Goal: Information Seeking & Learning: Learn about a topic

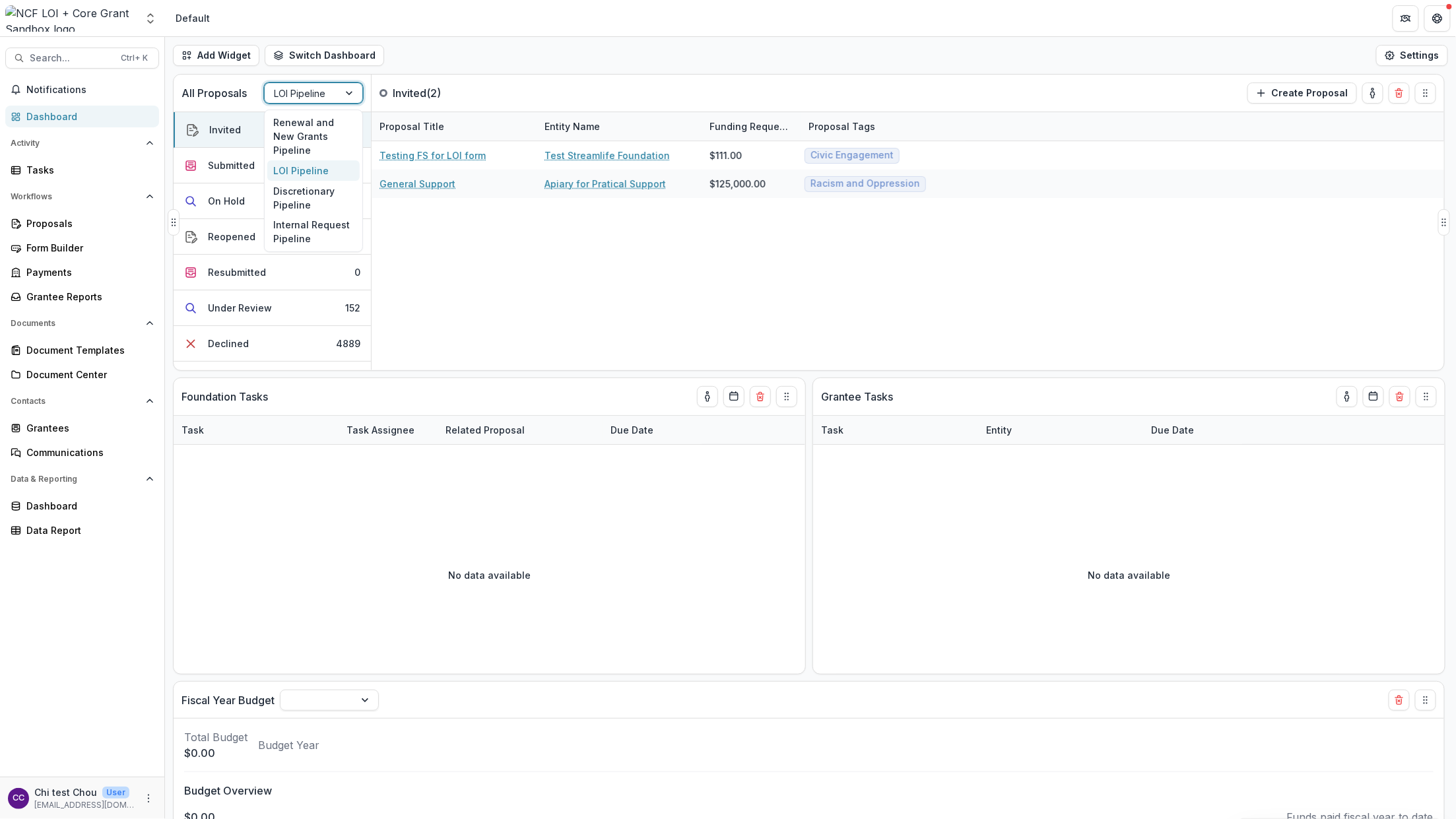
click at [334, 90] on div "LOI Pipeline" at bounding box center [301, 93] width 74 height 19
click at [148, 22] on polyline "Open entity switcher" at bounding box center [150, 21] width 5 height 2
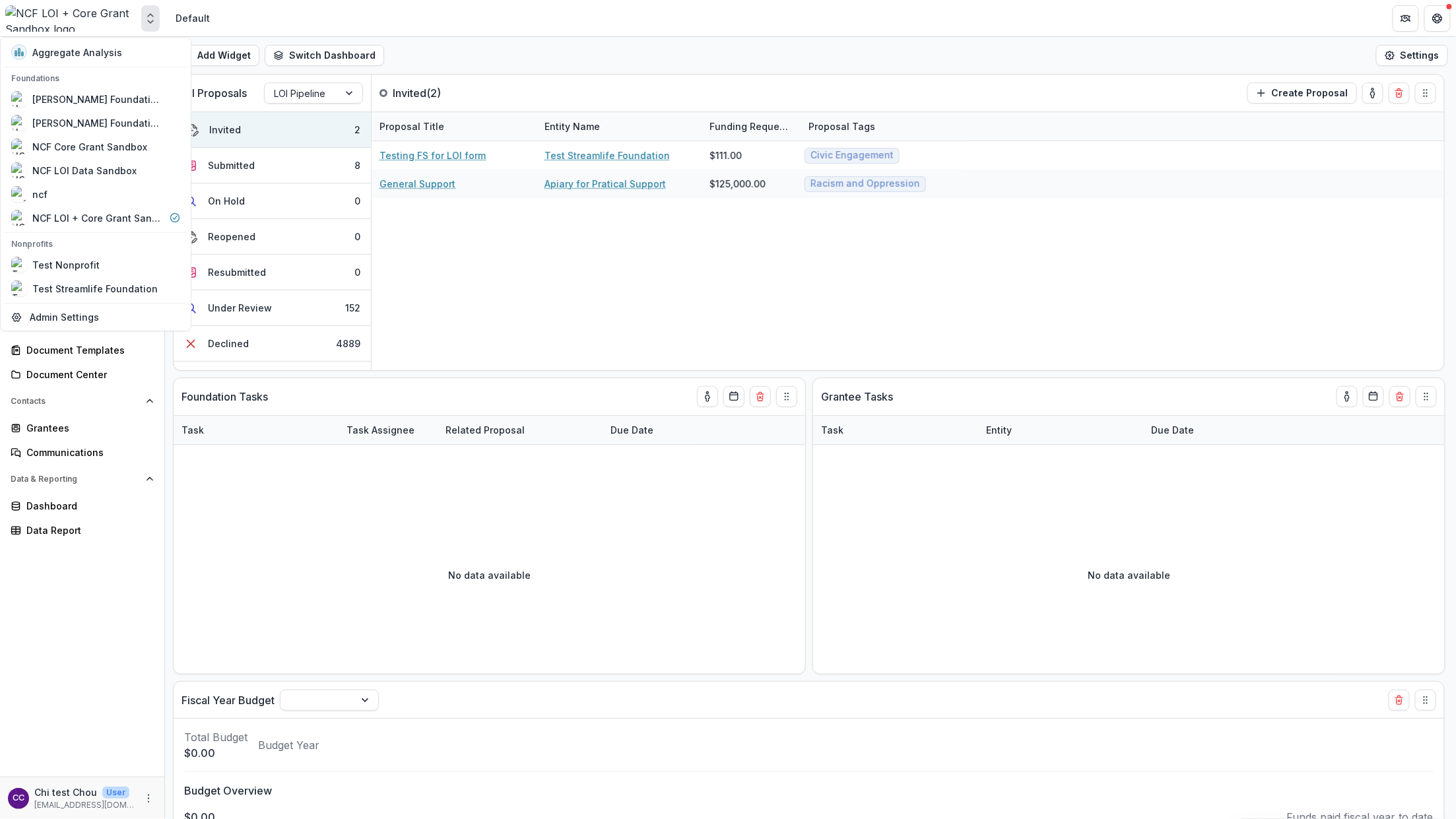
click at [148, 22] on polyline "Open entity switcher" at bounding box center [150, 21] width 5 height 2
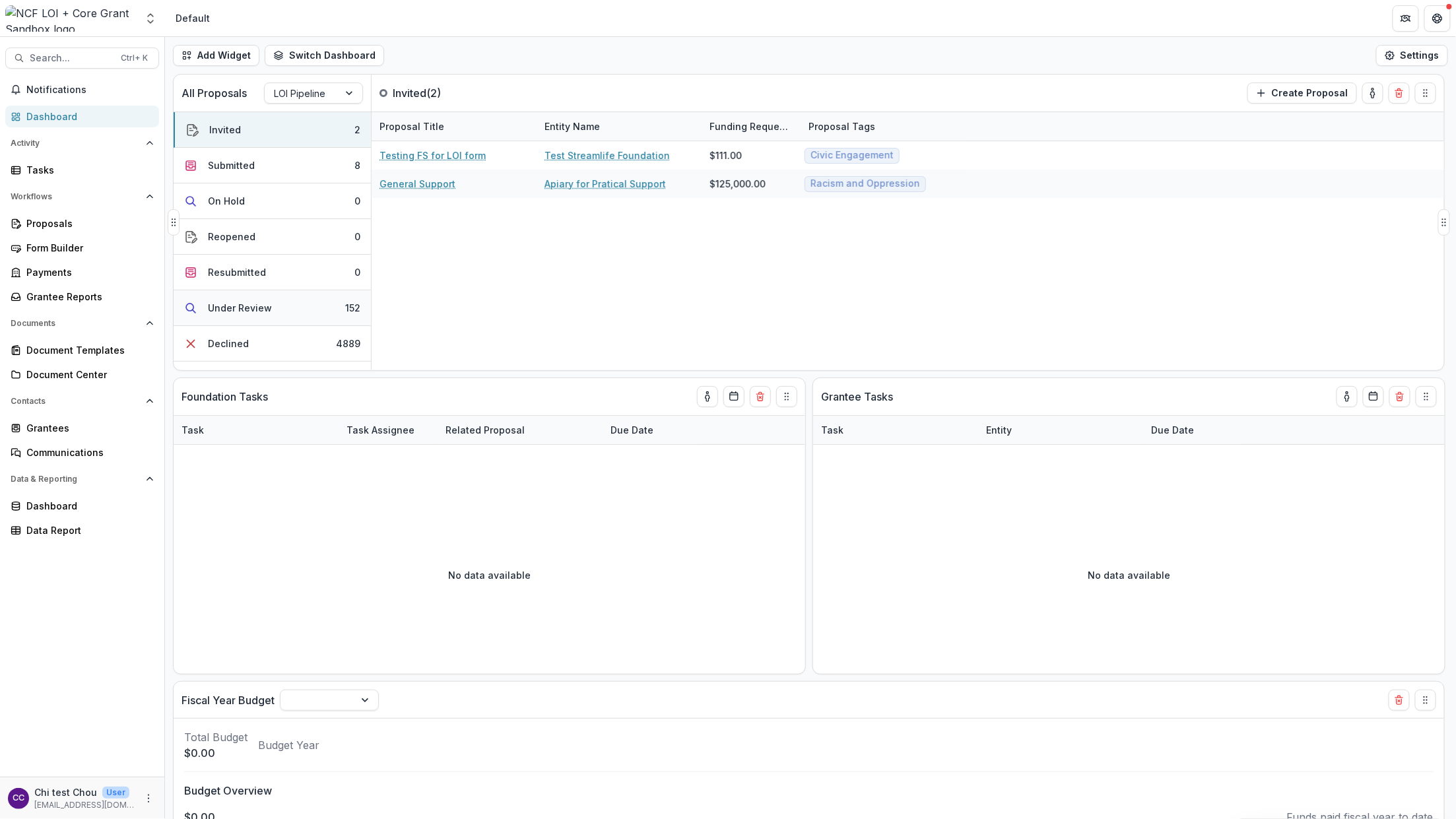
click at [241, 306] on div "Under Review" at bounding box center [240, 308] width 64 height 14
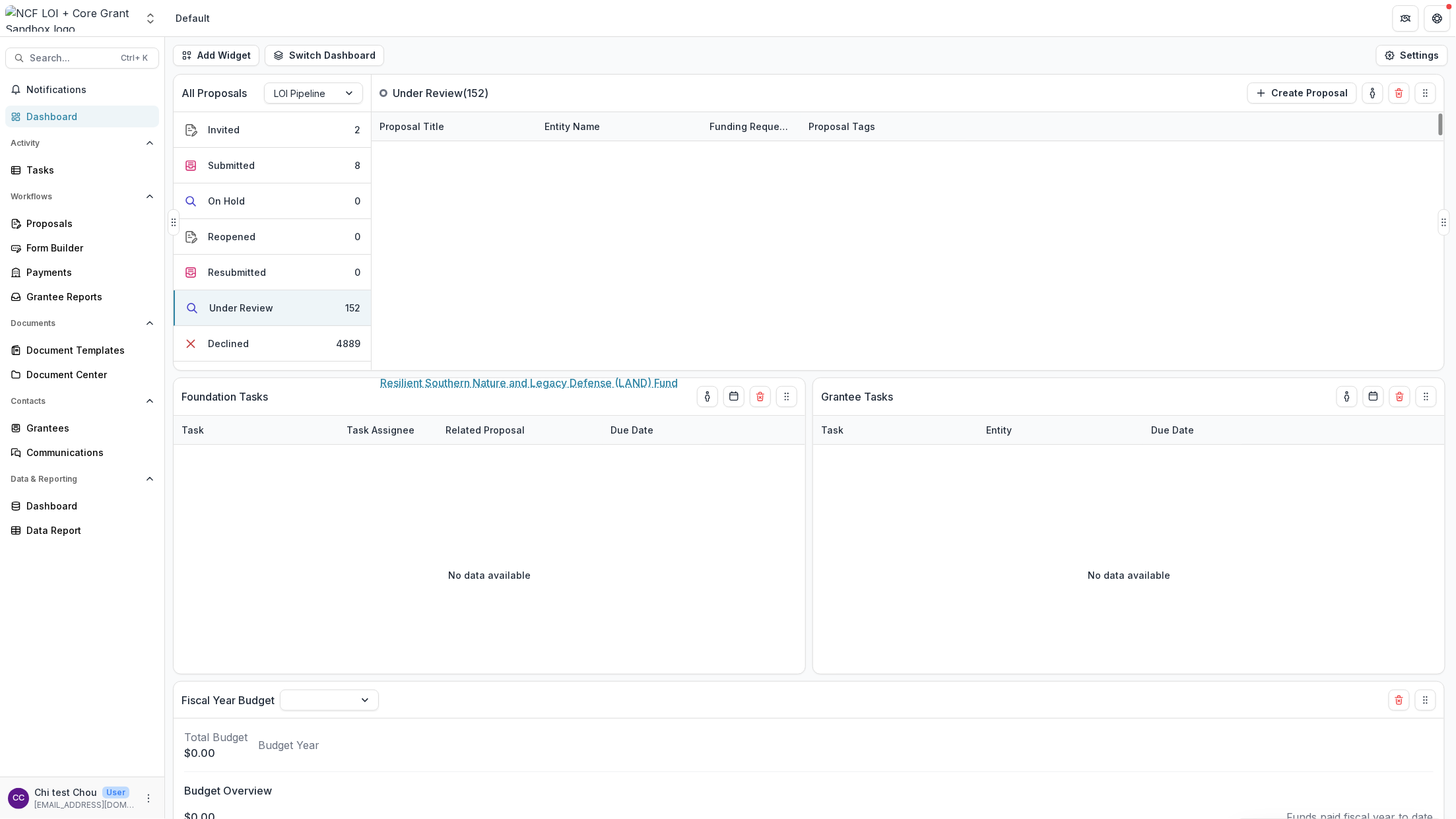
click at [491, 348] on link "Resilient Southern Nature and Legacy Defense (LAND) Fund" at bounding box center [454, 354] width 149 height 14
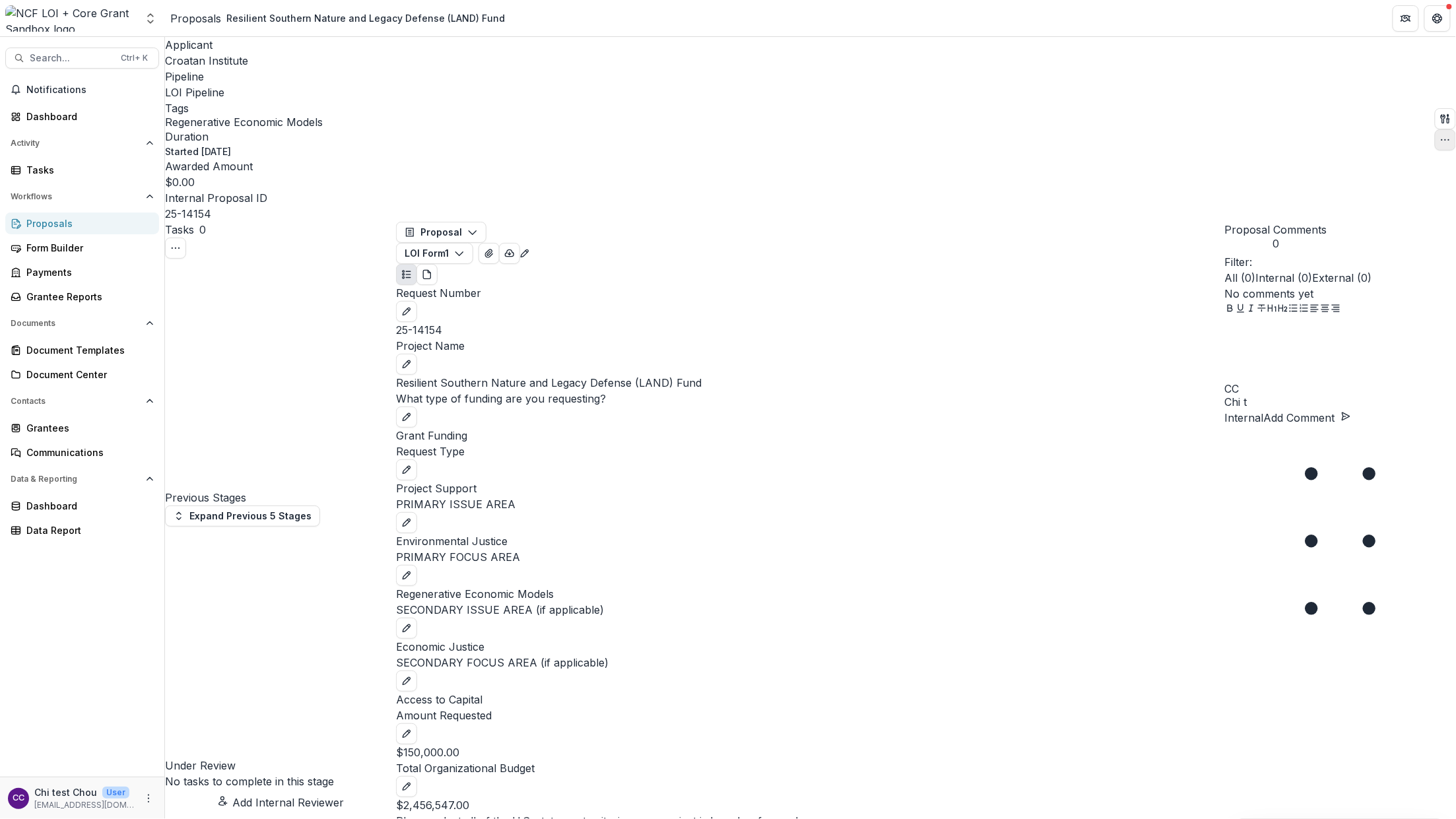
click at [1450, 129] on button "button" at bounding box center [1445, 140] width 21 height 21
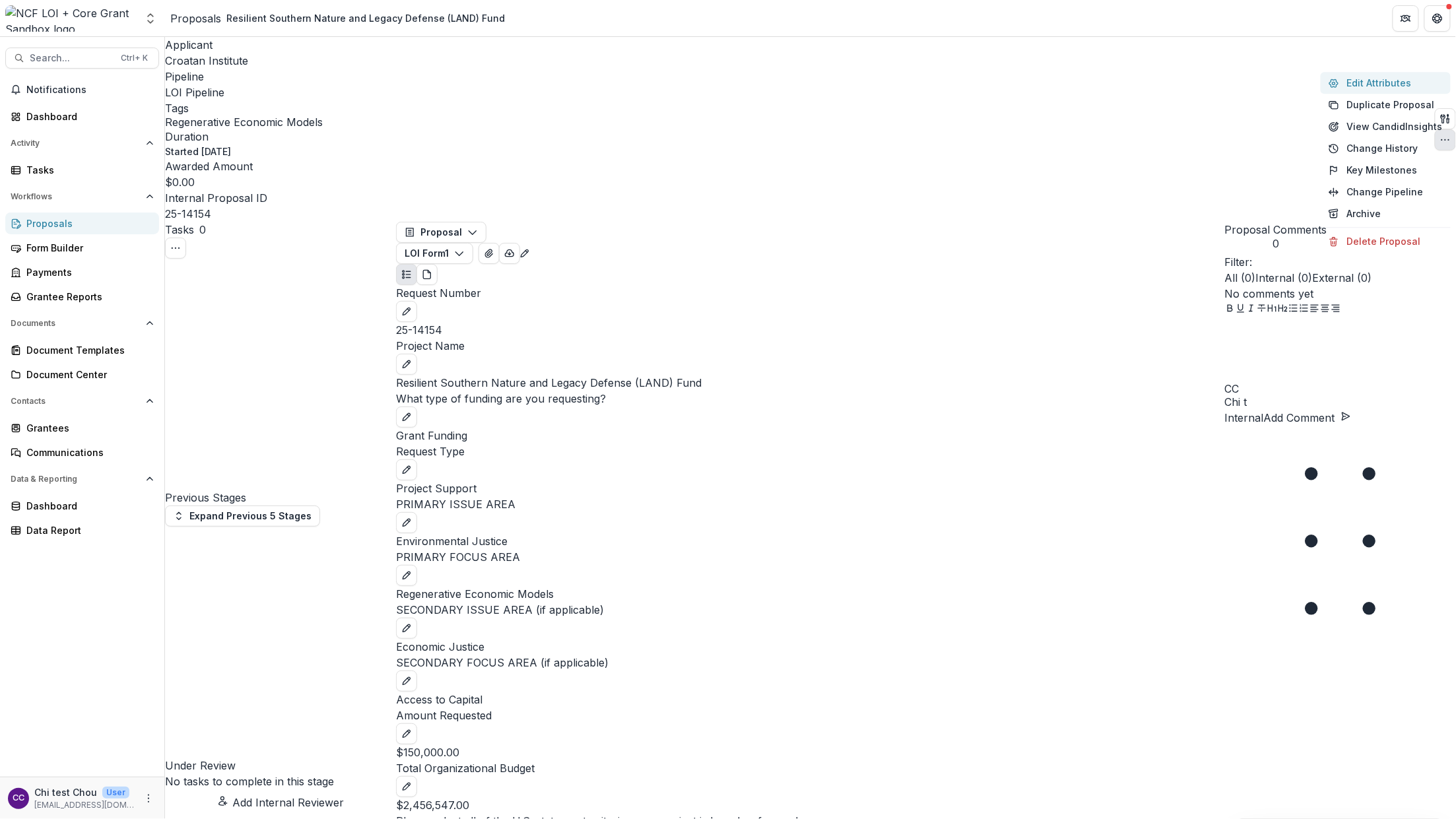
click at [1362, 90] on button "Edit Attributes" at bounding box center [1385, 83] width 130 height 22
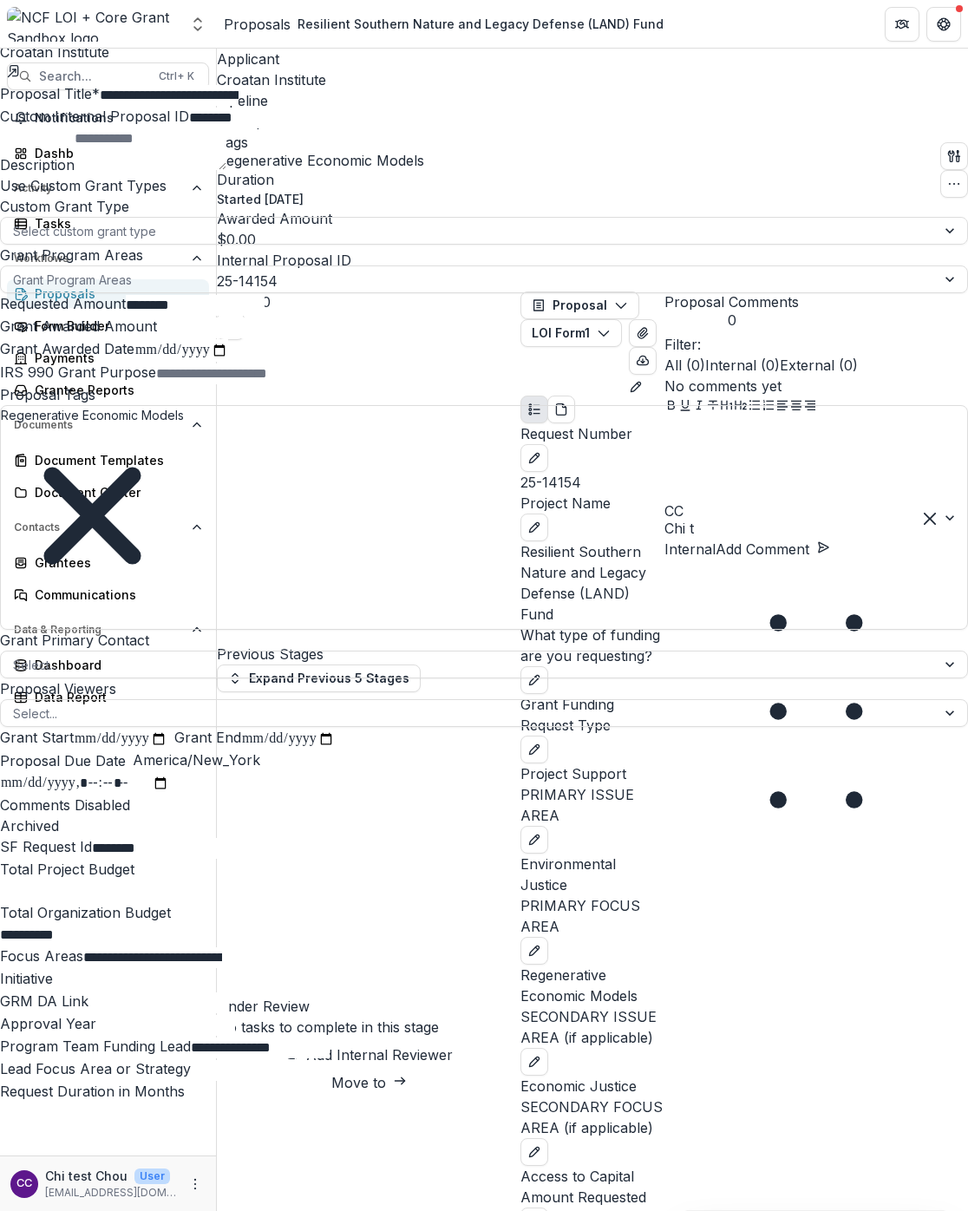
click at [14, 18] on icon "Close" at bounding box center [7, 12] width 14 height 14
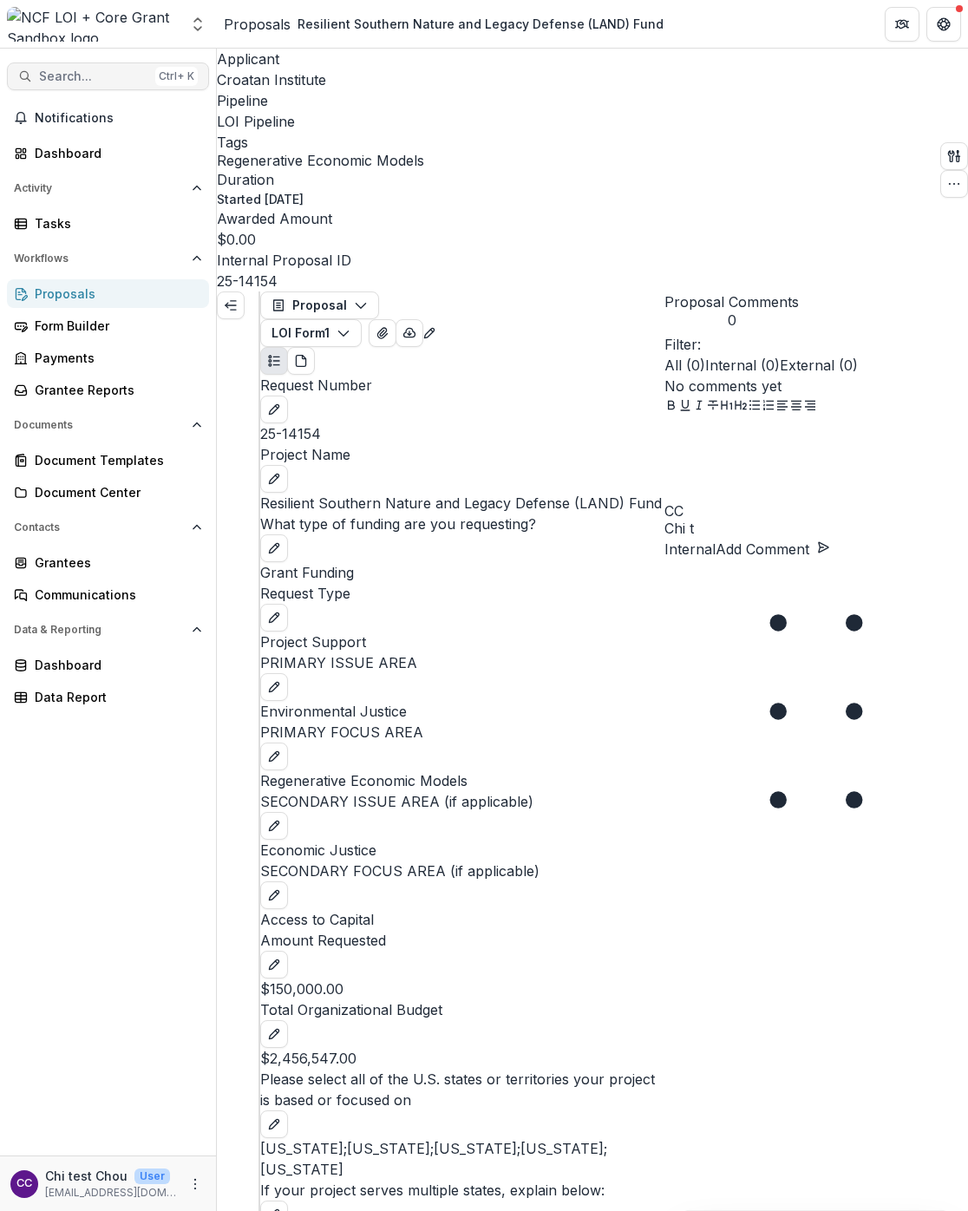
click at [75, 70] on span "Search..." at bounding box center [93, 76] width 109 height 15
type input "********"
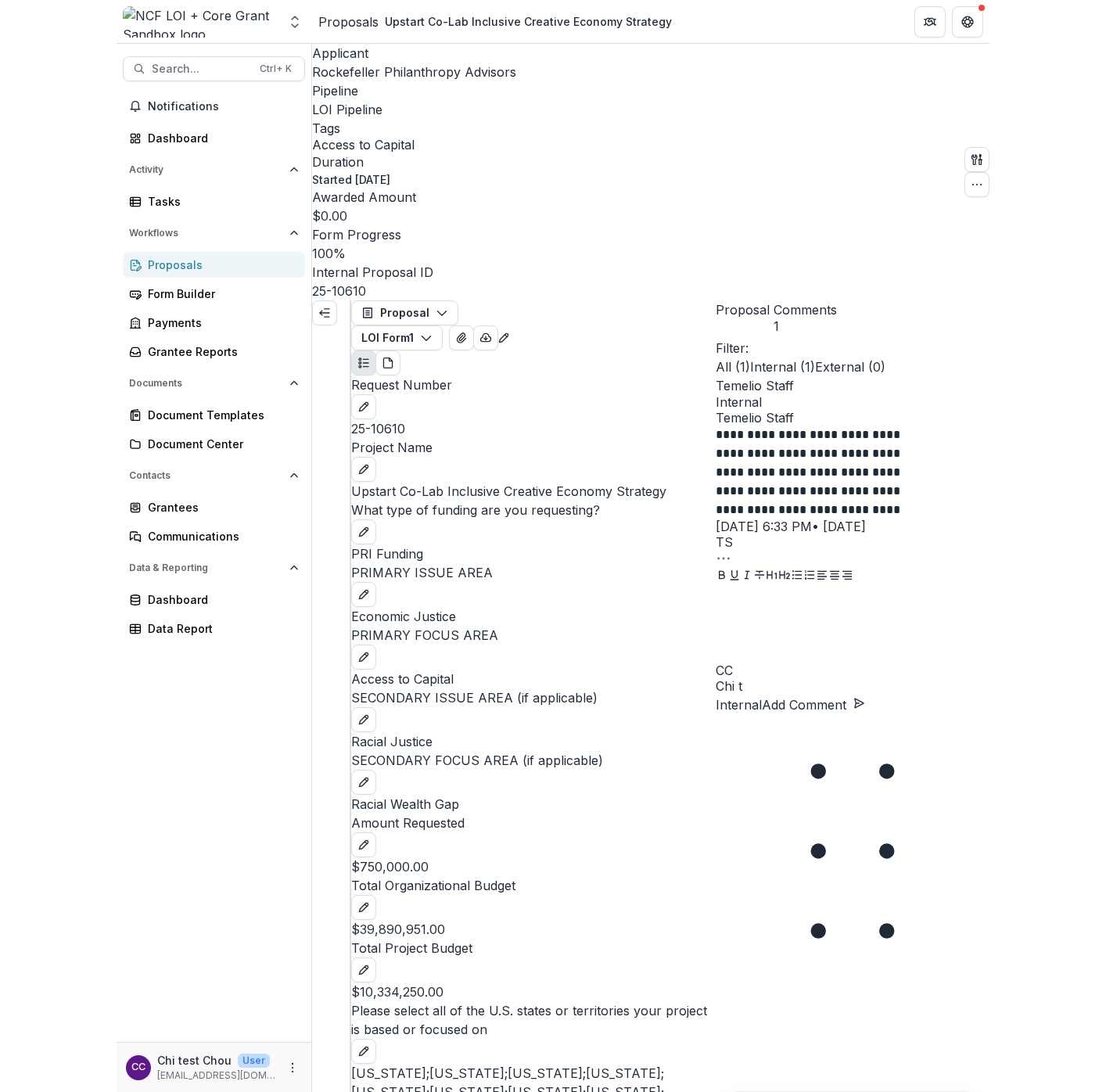
scroll to position [1425, 0]
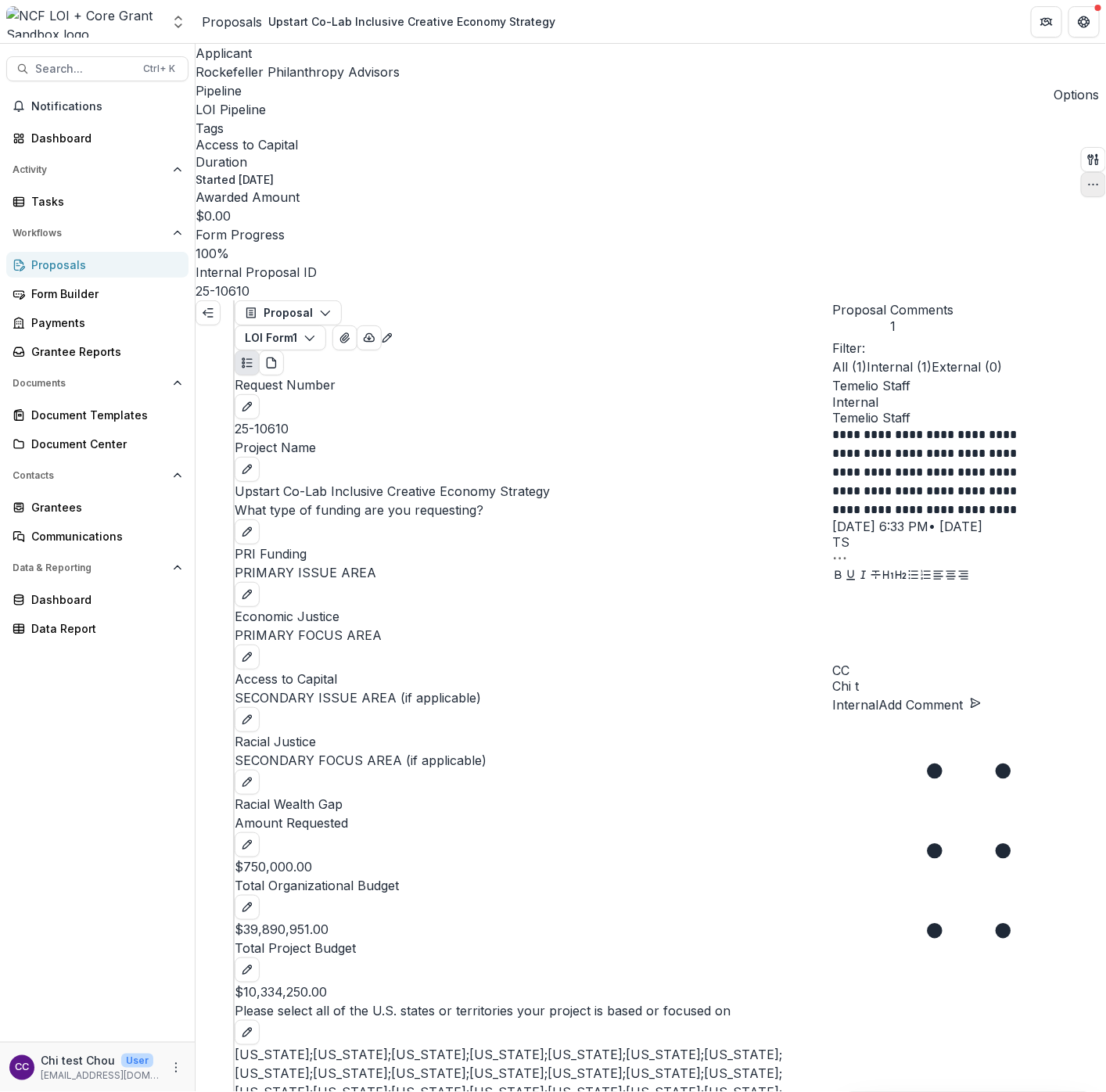
click at [1087, 179] on icon "button" at bounding box center [1093, 185] width 13 height 13
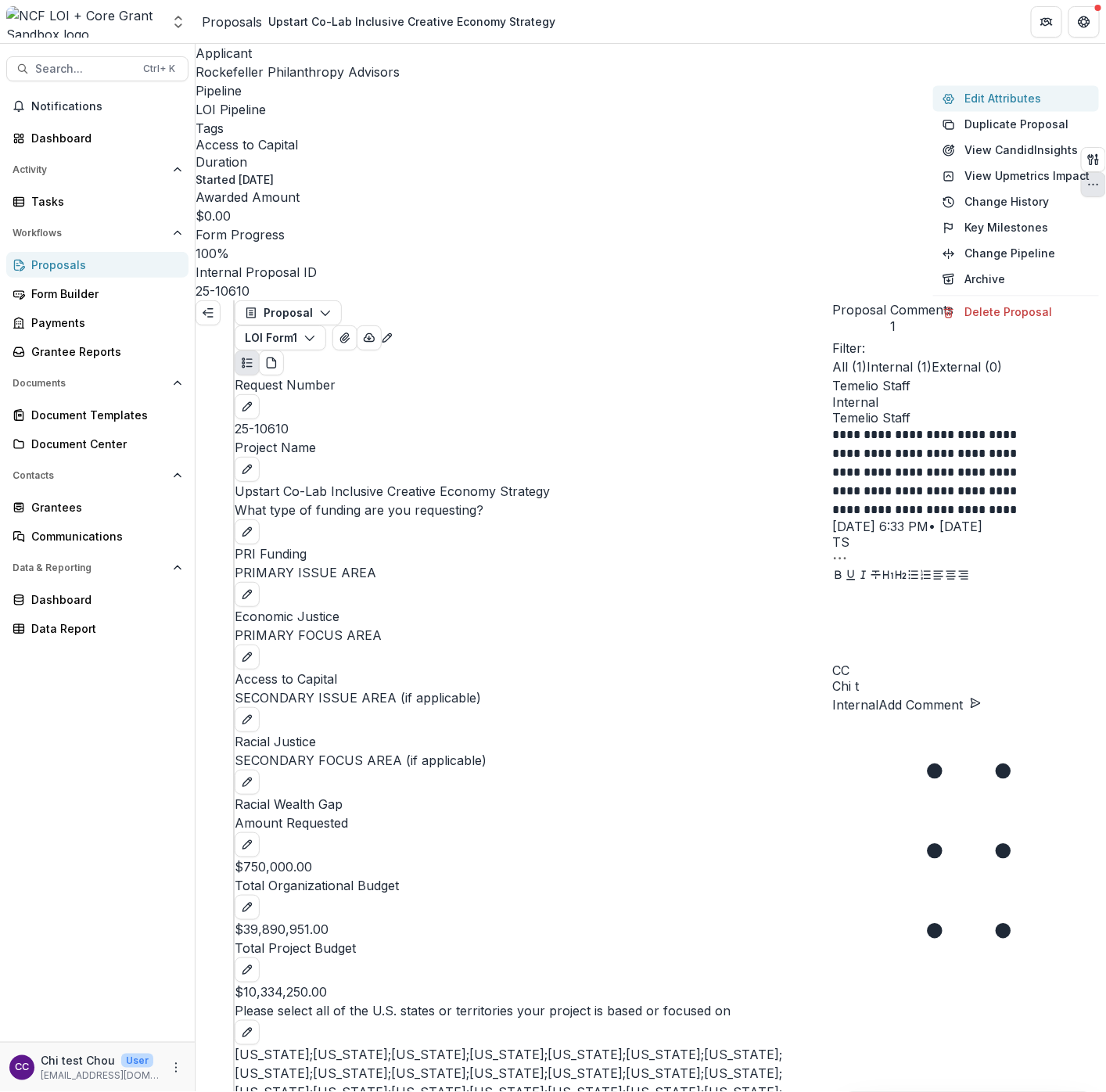
click at [1001, 96] on button "Edit Attributes" at bounding box center [1016, 98] width 166 height 26
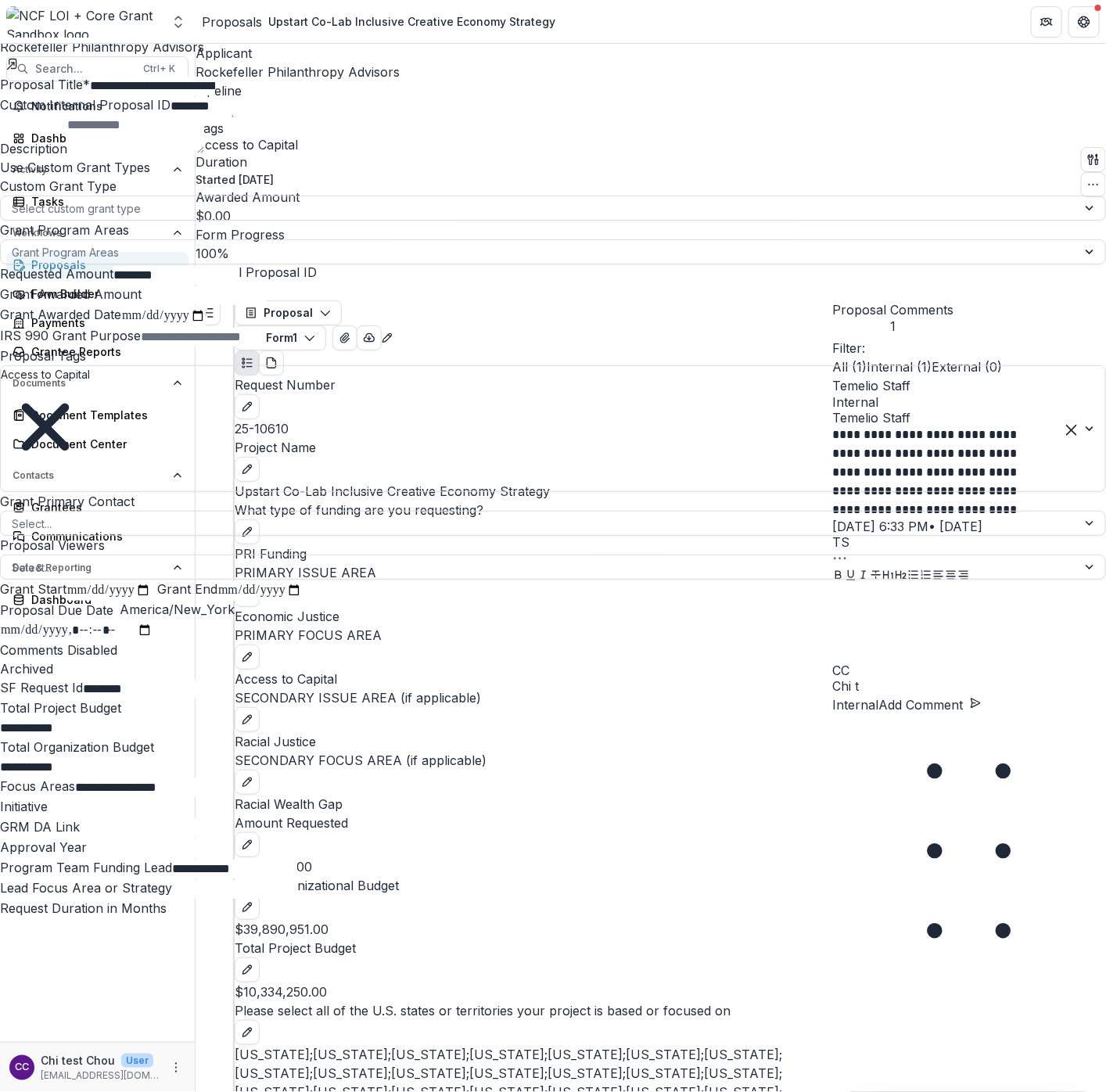
scroll to position [0, 0]
click at [224, 970] on div "**********" at bounding box center [553, 1092] width 1106 height 0
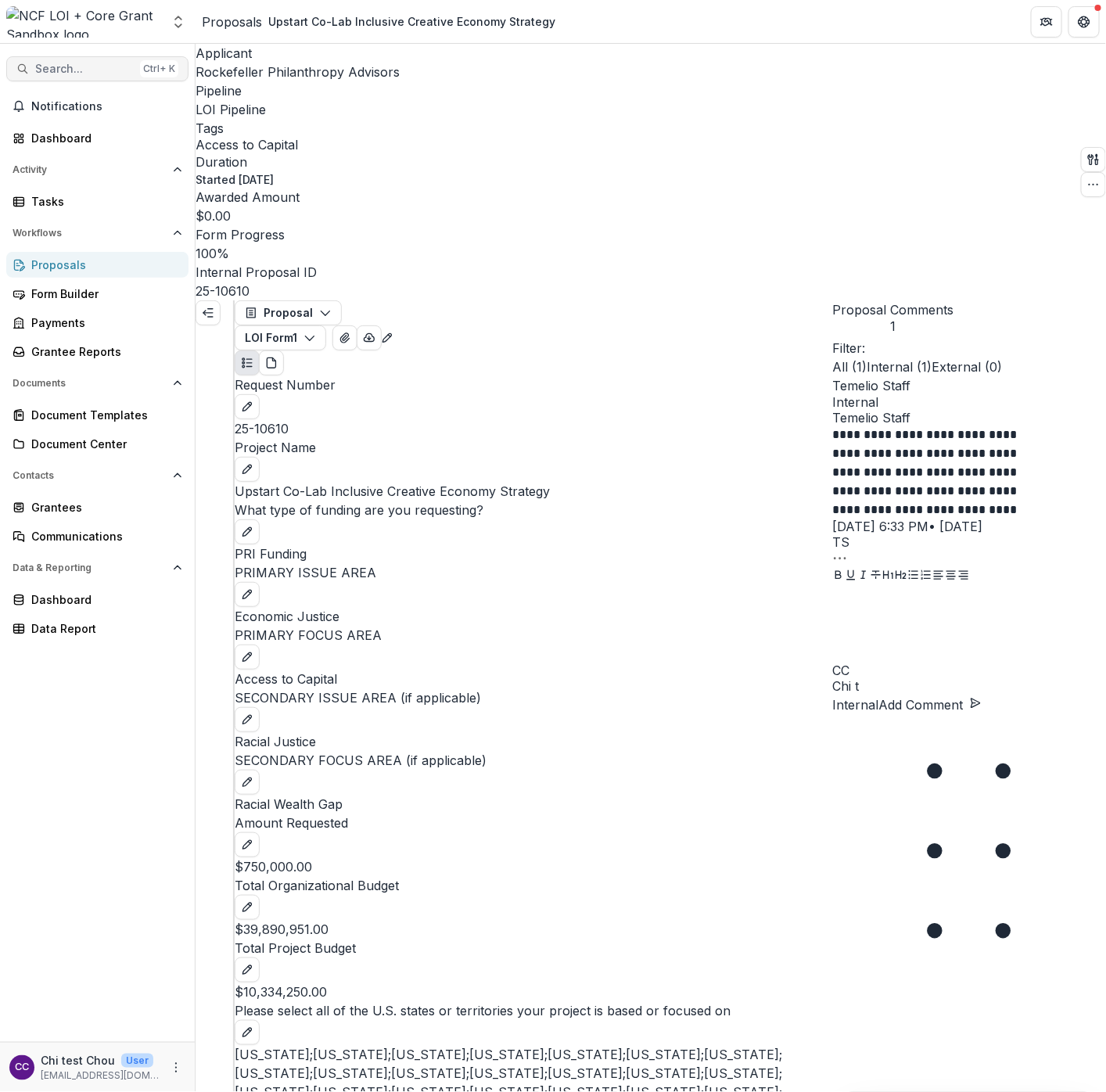
click at [73, 79] on button "Search... Ctrl + K" at bounding box center [97, 69] width 182 height 25
click at [1094, 172] on button "button" at bounding box center [1093, 185] width 25 height 25
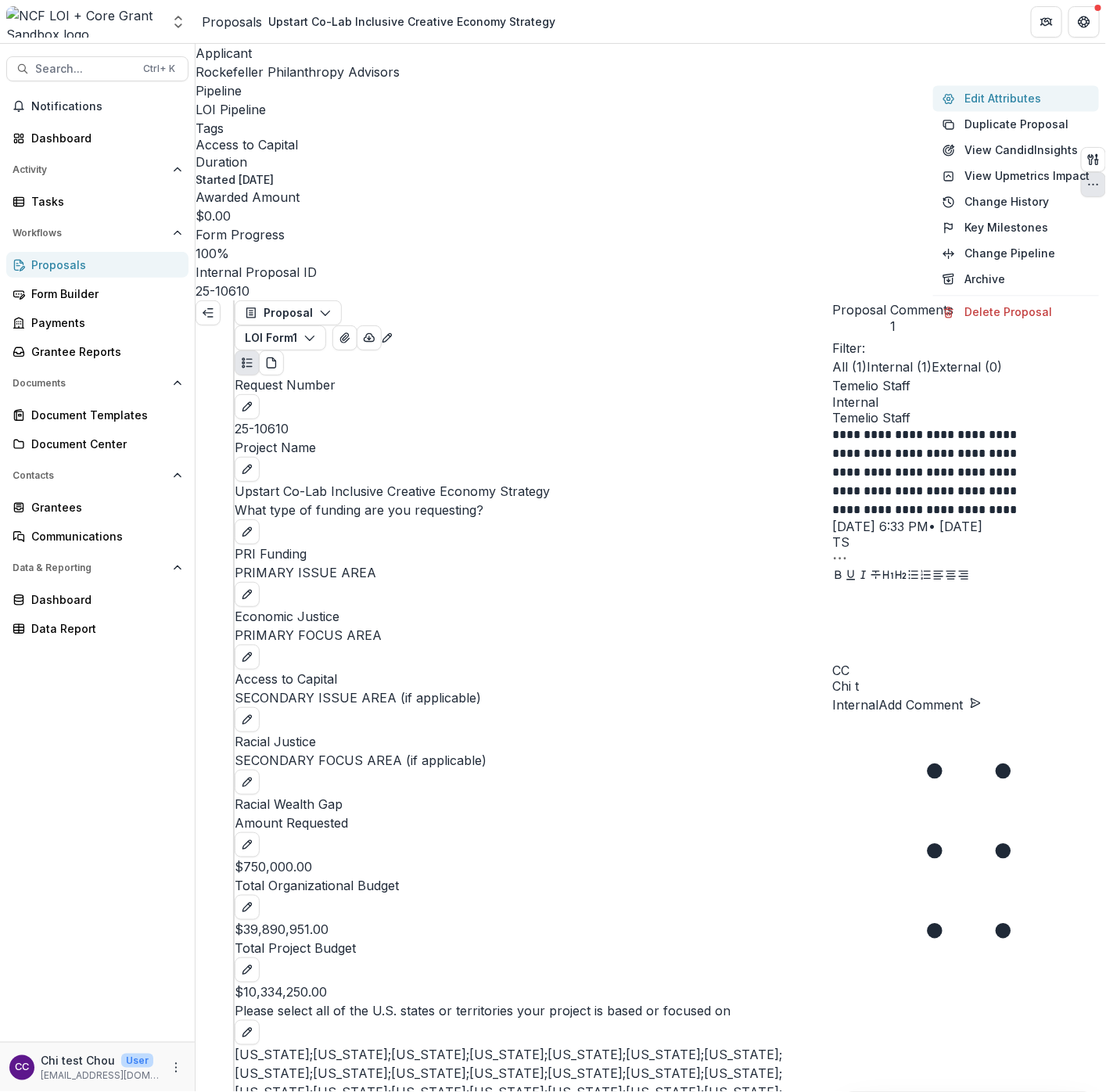
click at [1012, 106] on button "Edit Attributes" at bounding box center [1016, 98] width 166 height 26
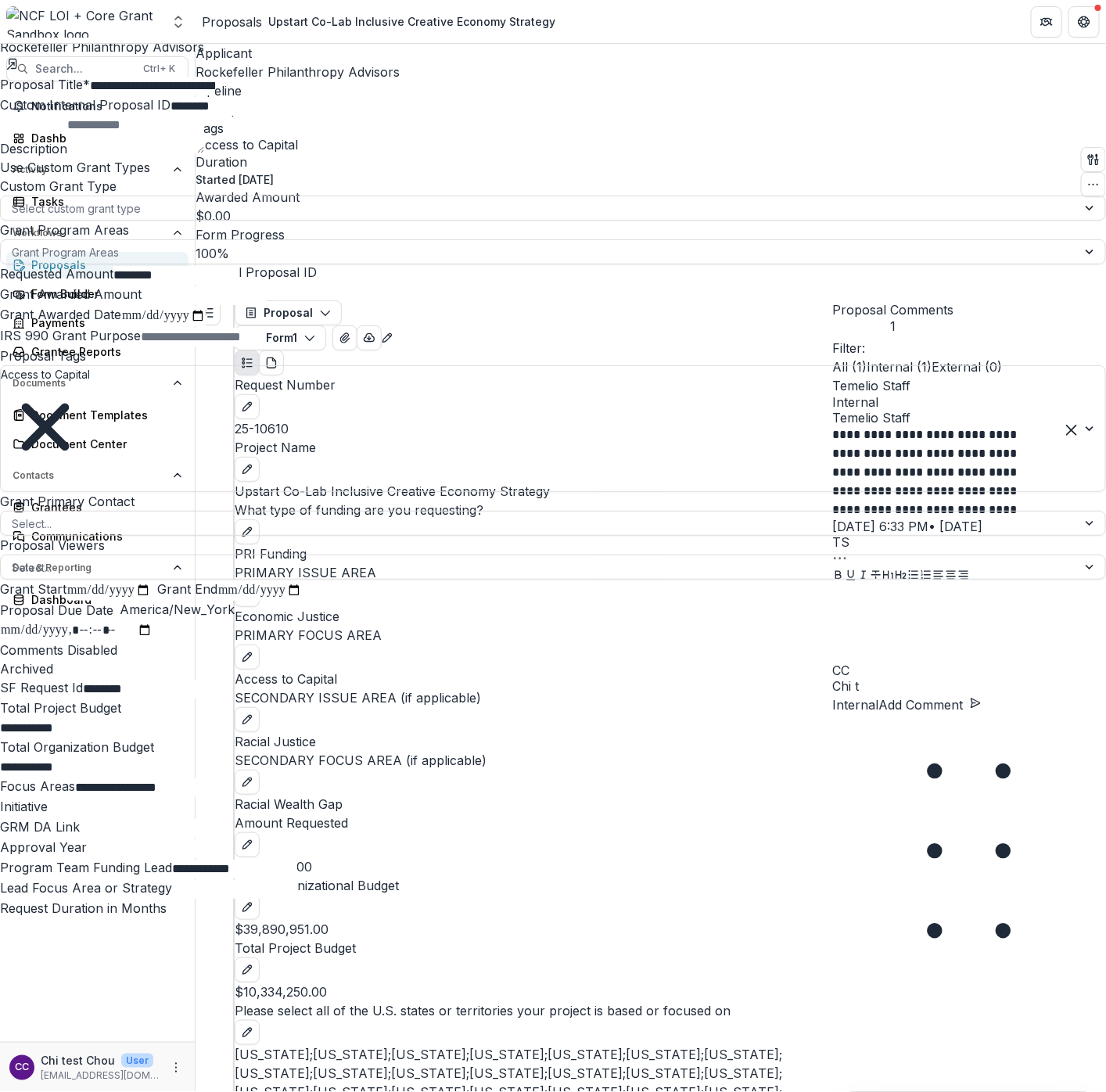
scroll to position [855, 0]
click at [190, 970] on div "**********" at bounding box center [553, 1092] width 1106 height 0
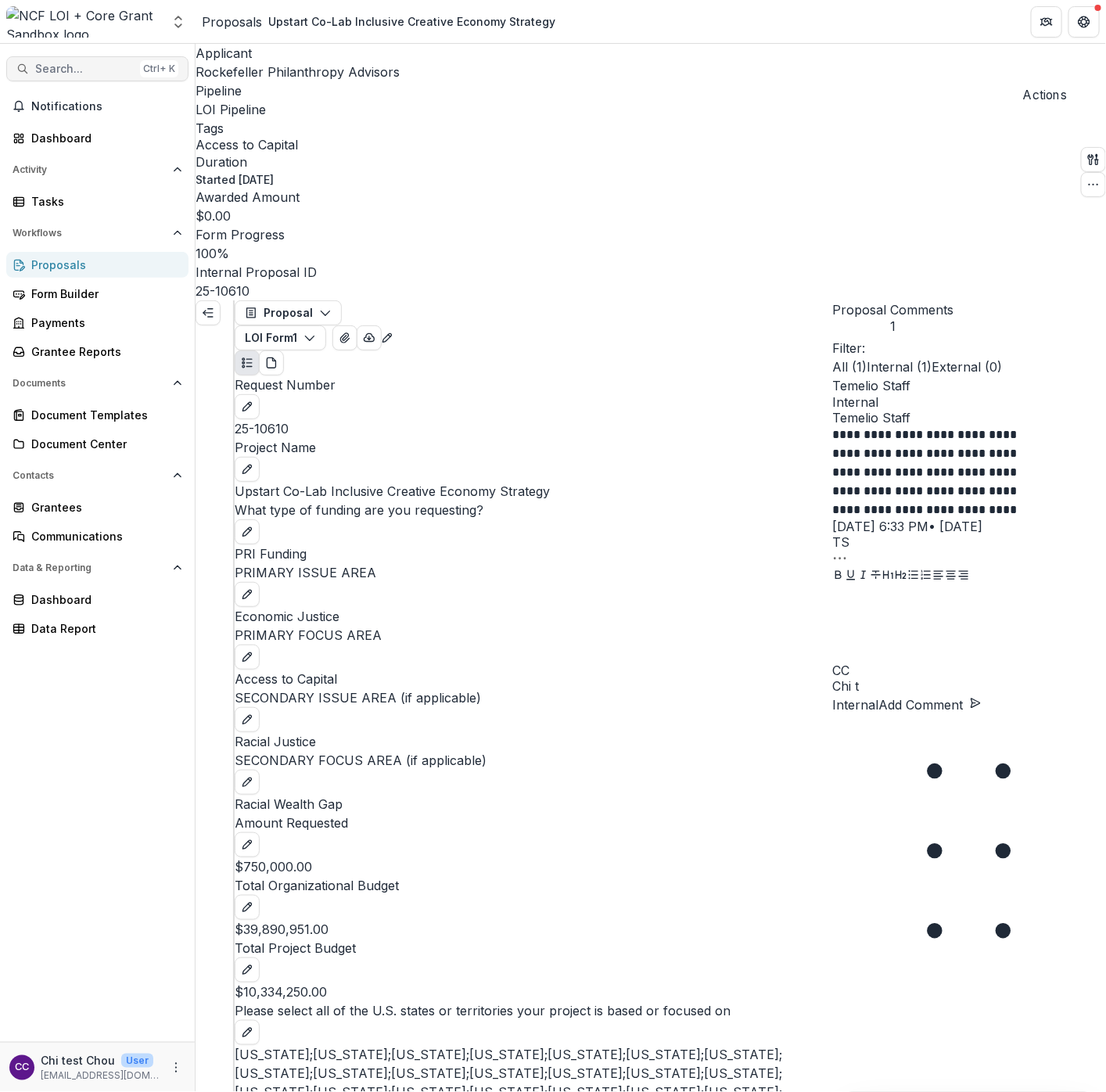
click at [98, 68] on span "Search..." at bounding box center [84, 69] width 98 height 14
type input "********"
click at [92, 66] on span "Search..." at bounding box center [84, 69] width 98 height 14
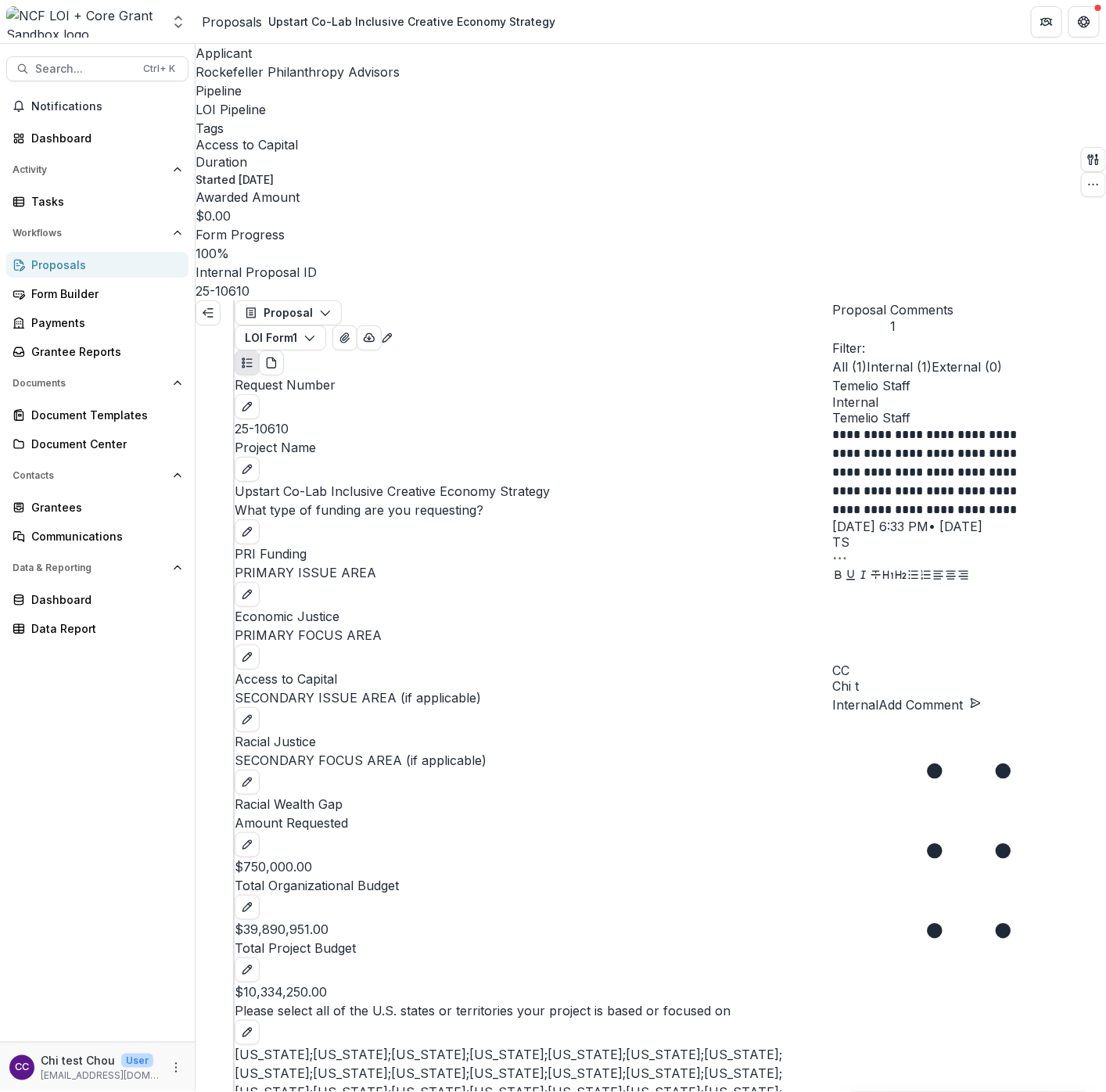
drag, startPoint x: 254, startPoint y: 78, endPoint x: 355, endPoint y: 68, distance: 101.5
type input "********"
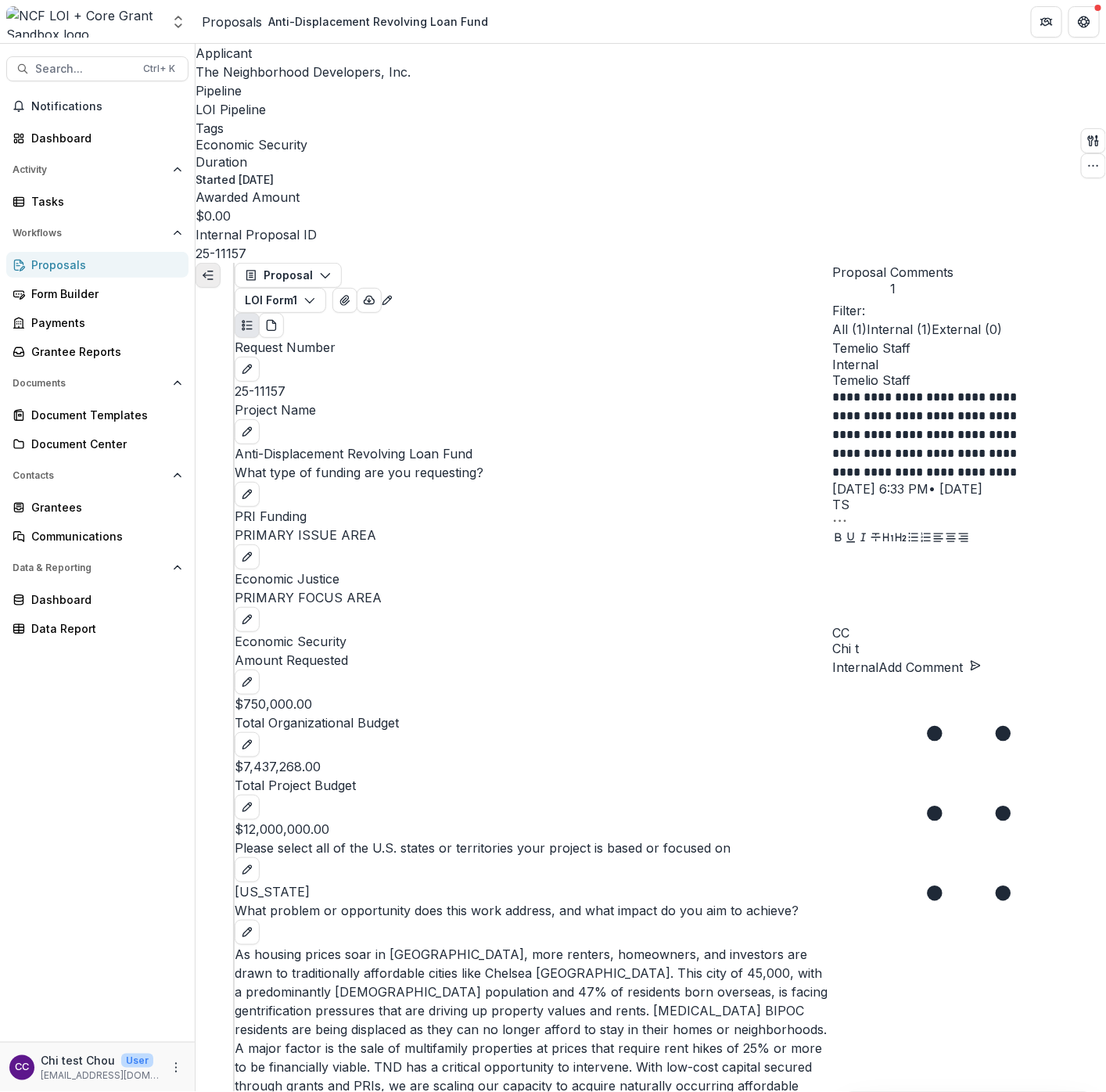
click at [206, 273] on polyline "Expand left" at bounding box center [205, 275] width 3 height 5
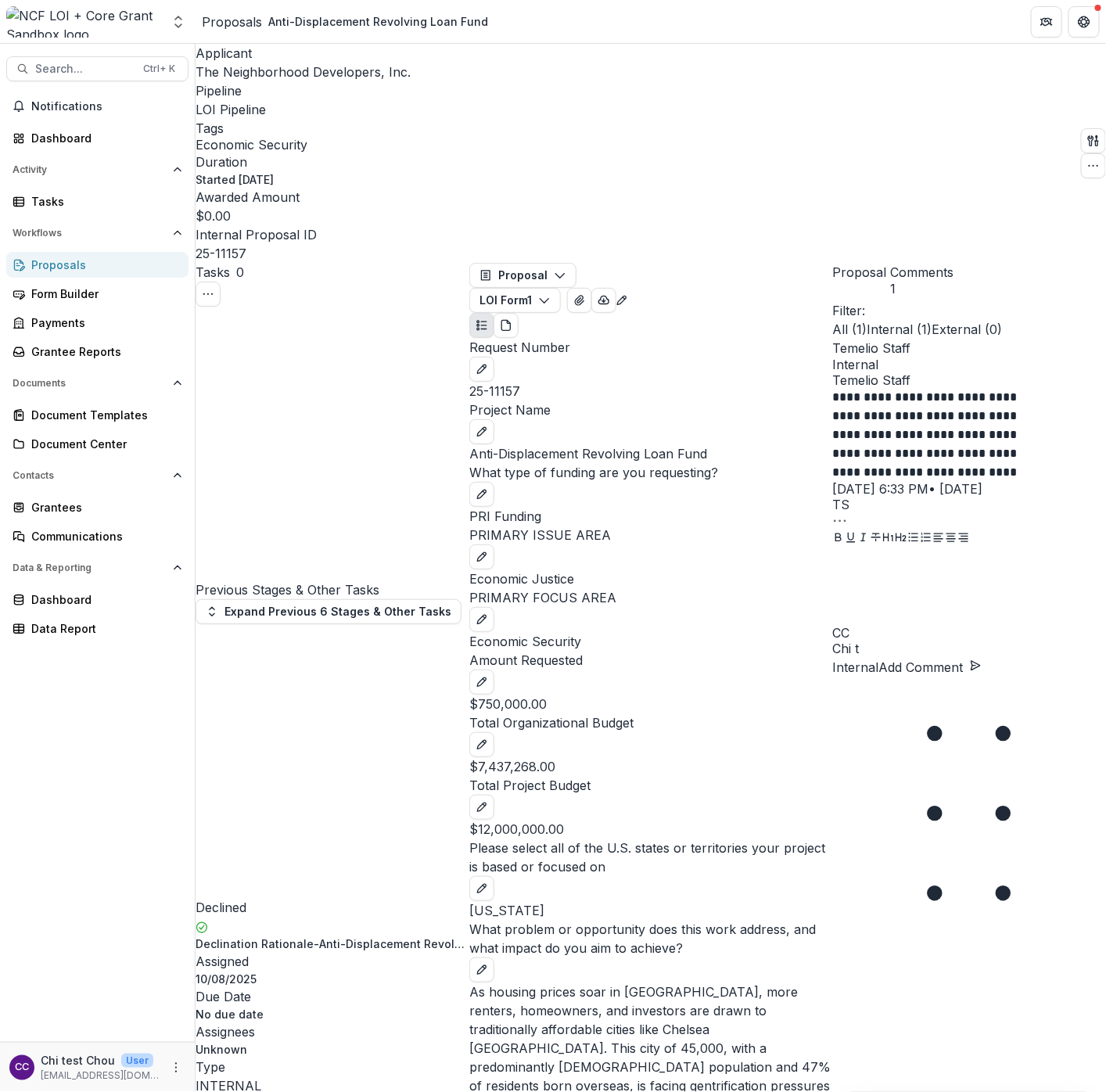
click at [288, 970] on link "Review Task" at bounding box center [242, 1104] width 93 height 15
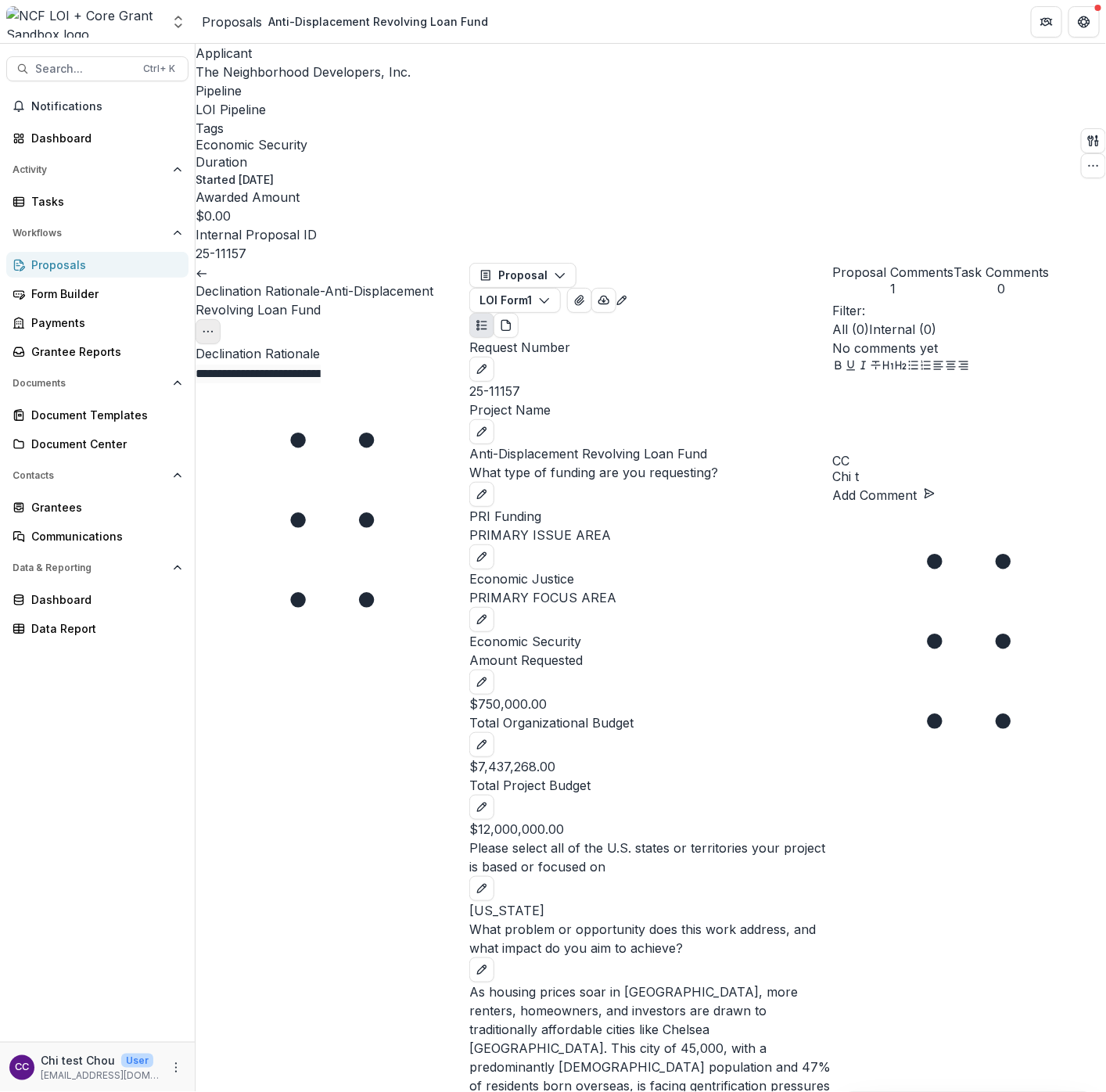
click at [221, 319] on button "Options" at bounding box center [208, 332] width 25 height 25
click at [351, 300] on link "View task" at bounding box center [407, 313] width 113 height 26
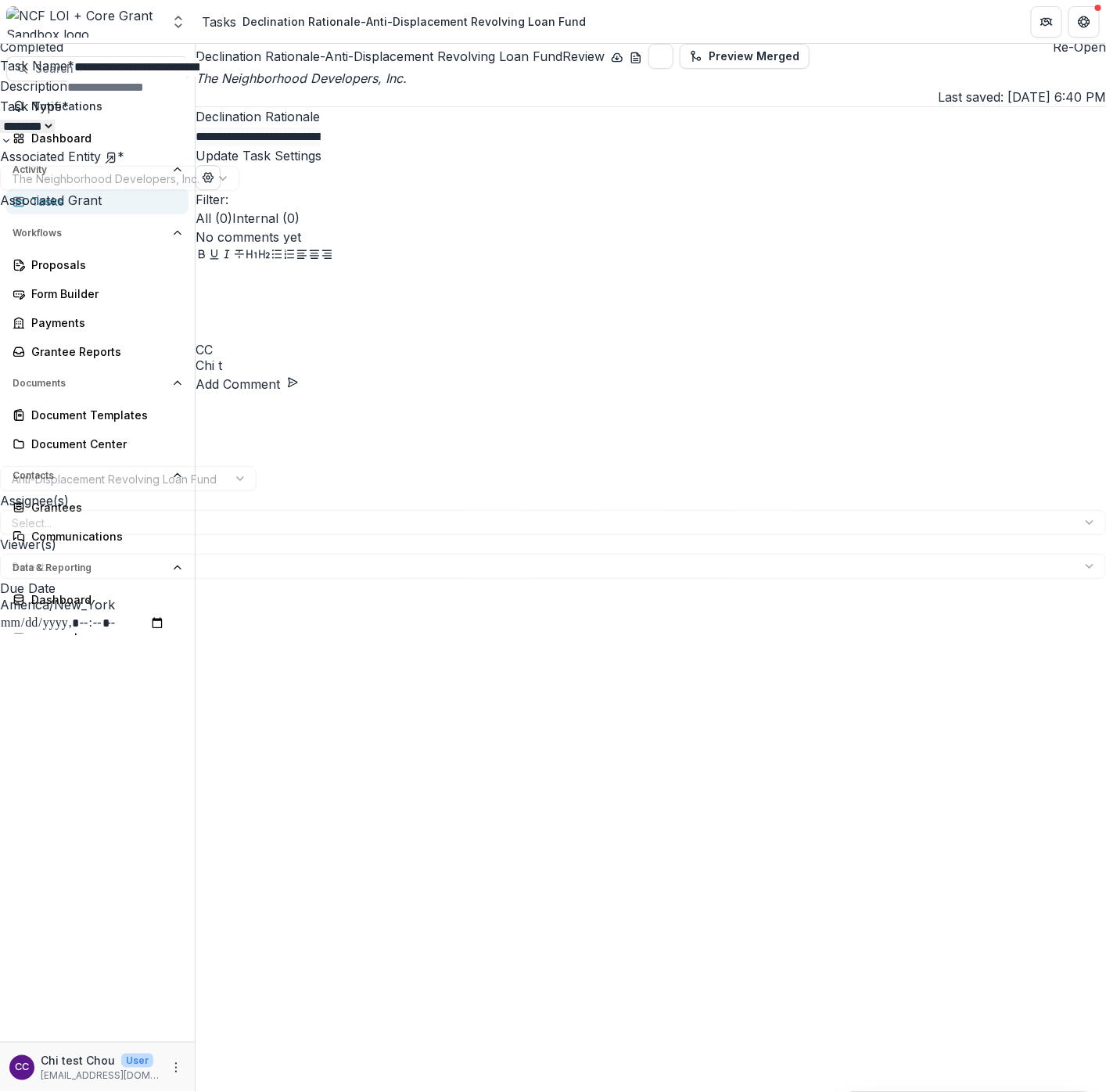
click at [13, 14] on button "Close" at bounding box center [6, 9] width 13 height 19
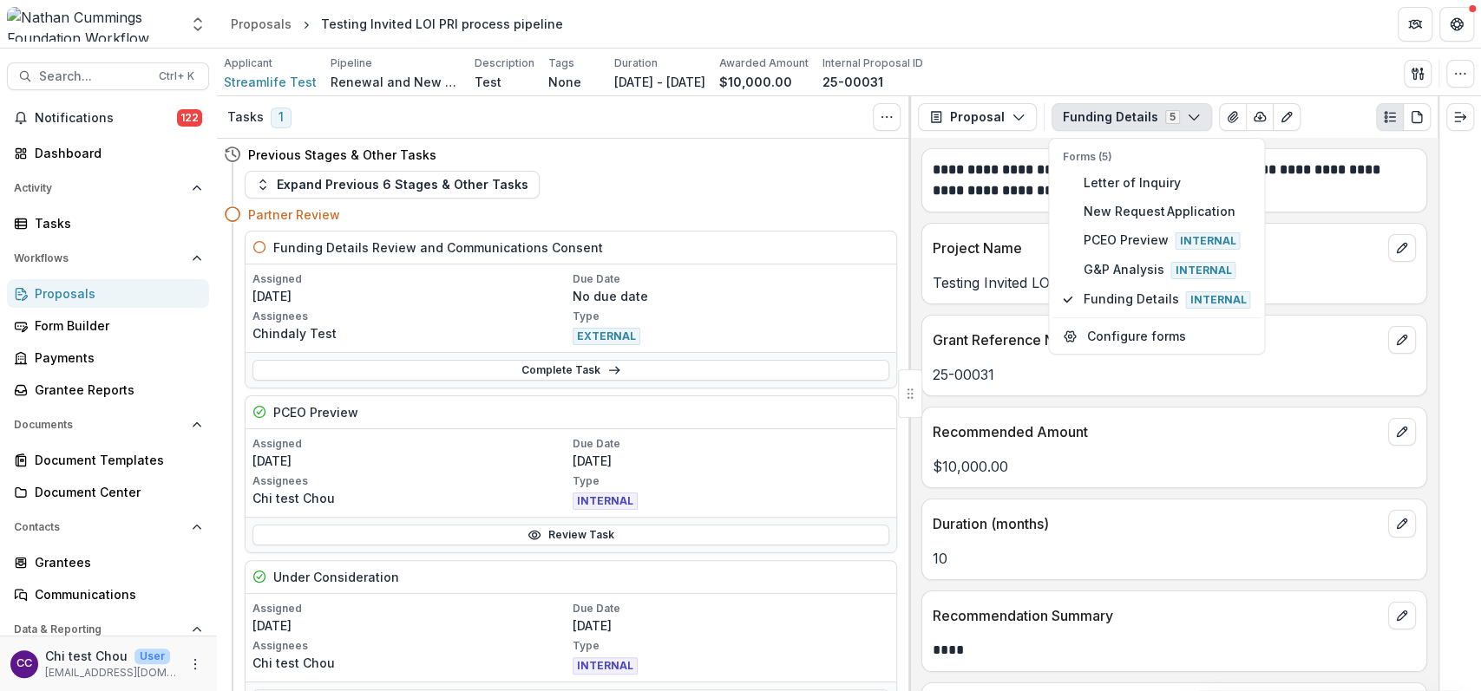
click at [192, 24] on icon "Open entity switcher" at bounding box center [197, 24] width 17 height 17
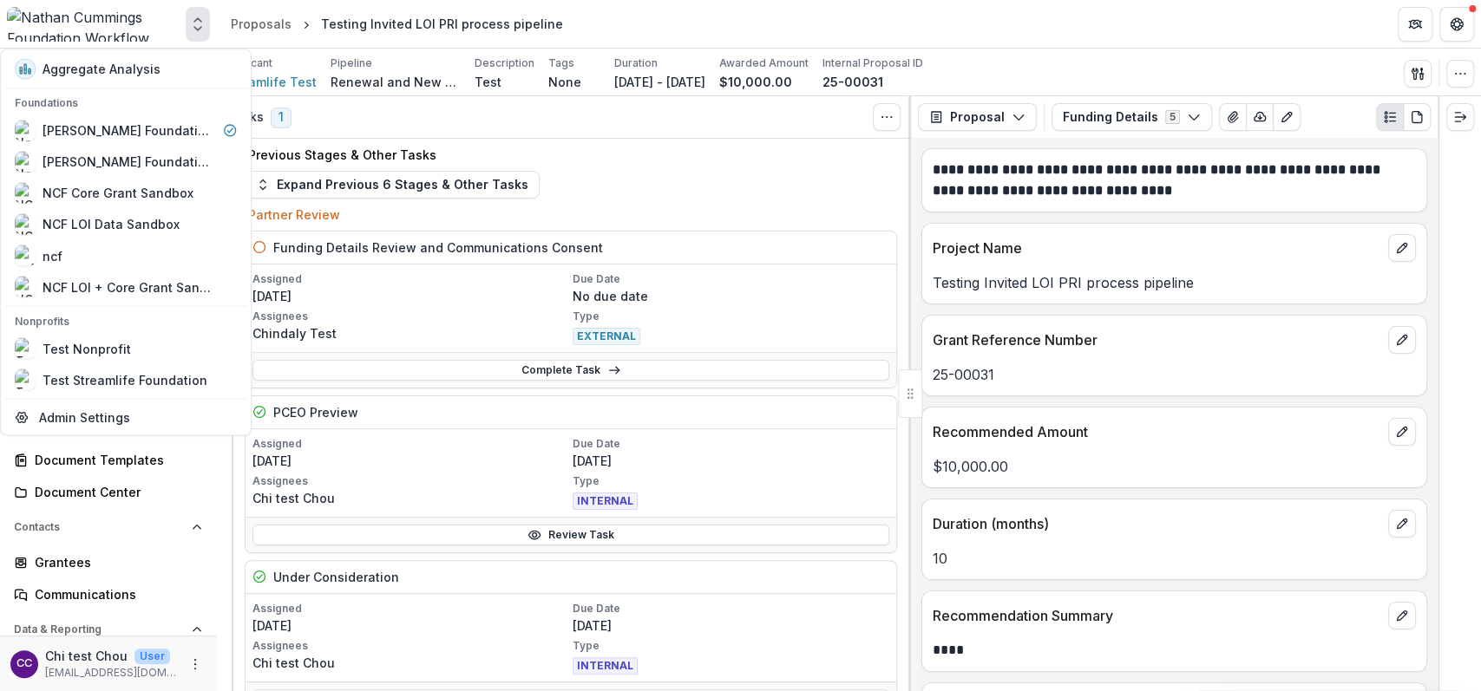
click at [192, 24] on icon "Open entity switcher" at bounding box center [197, 24] width 17 height 17
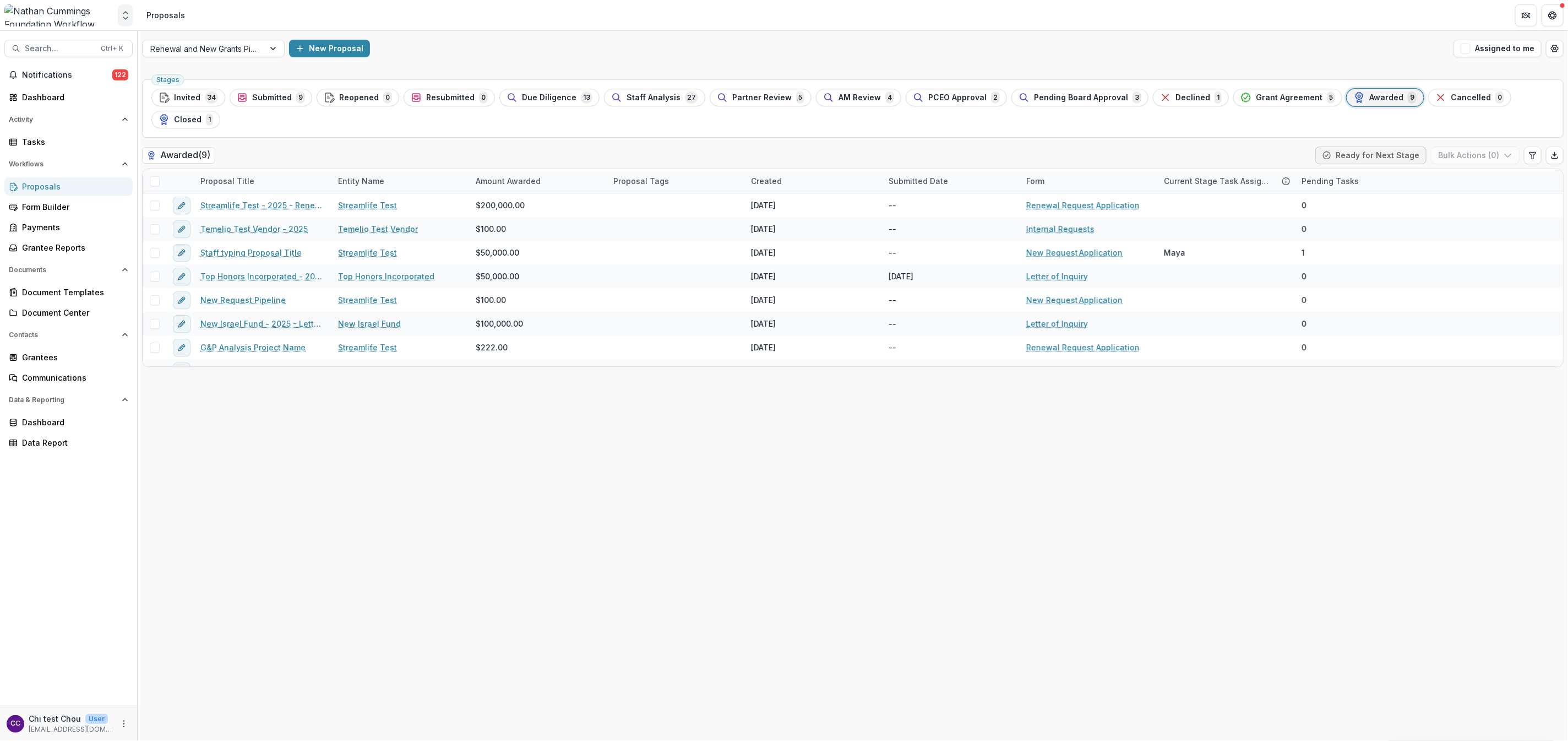
click at [122, 17] on icon "Open entity switcher" at bounding box center [125, 15] width 11 height 11
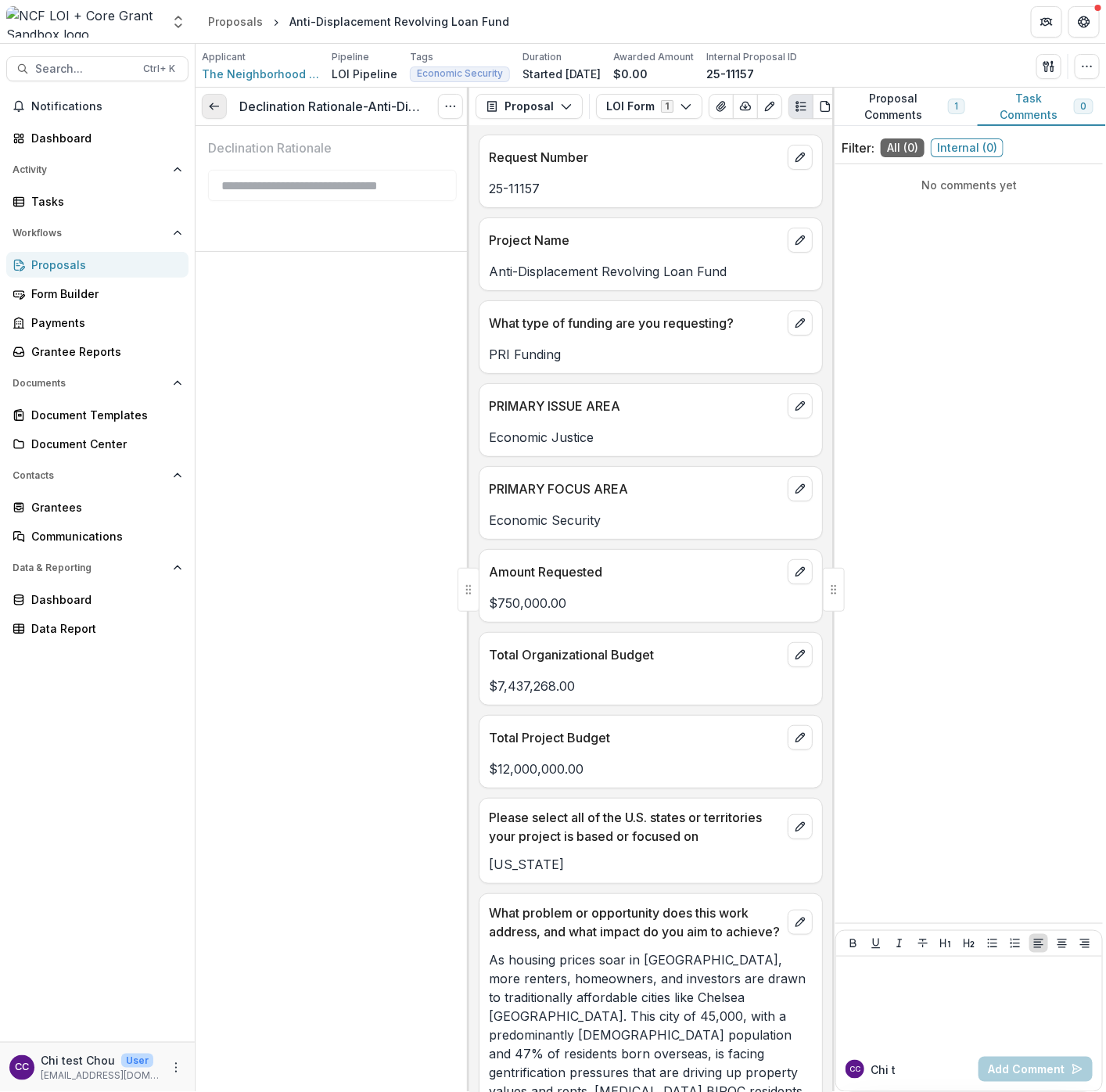
click at [212, 106] on icon at bounding box center [215, 106] width 13 height 13
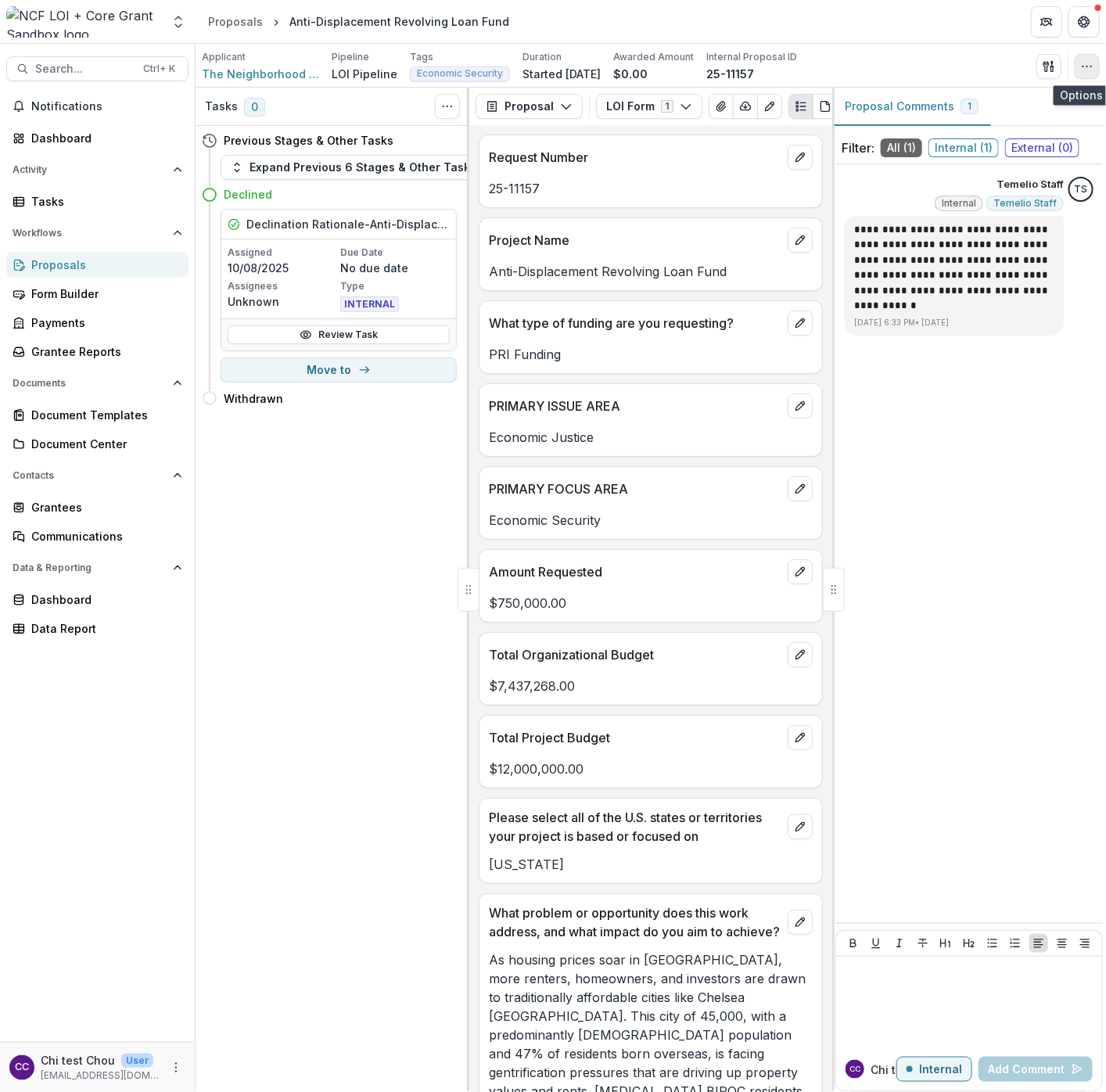
click at [1083, 64] on icon "button" at bounding box center [1087, 67] width 13 height 13
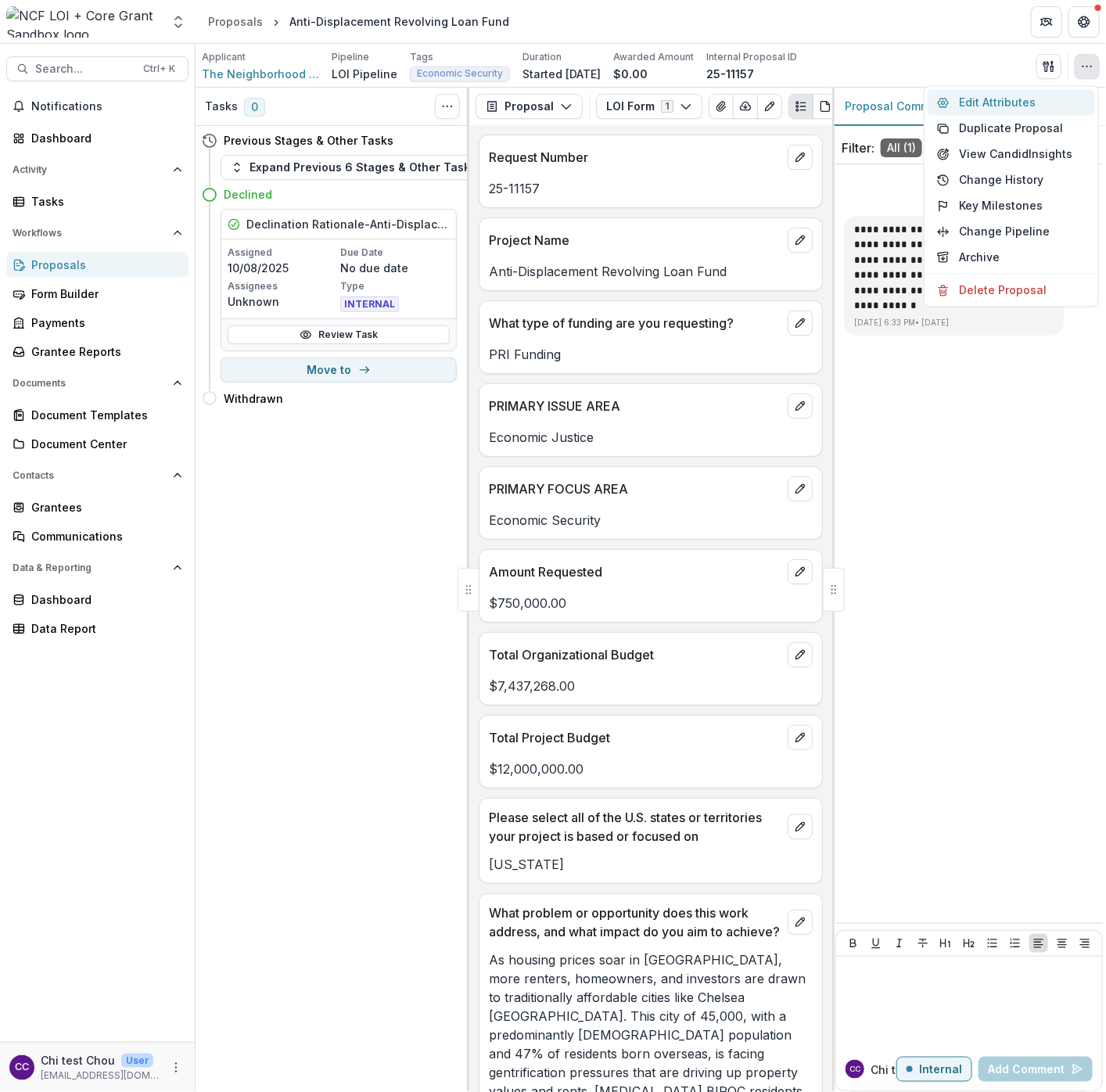
click at [1009, 99] on button "Edit Attributes" at bounding box center [1011, 103] width 168 height 26
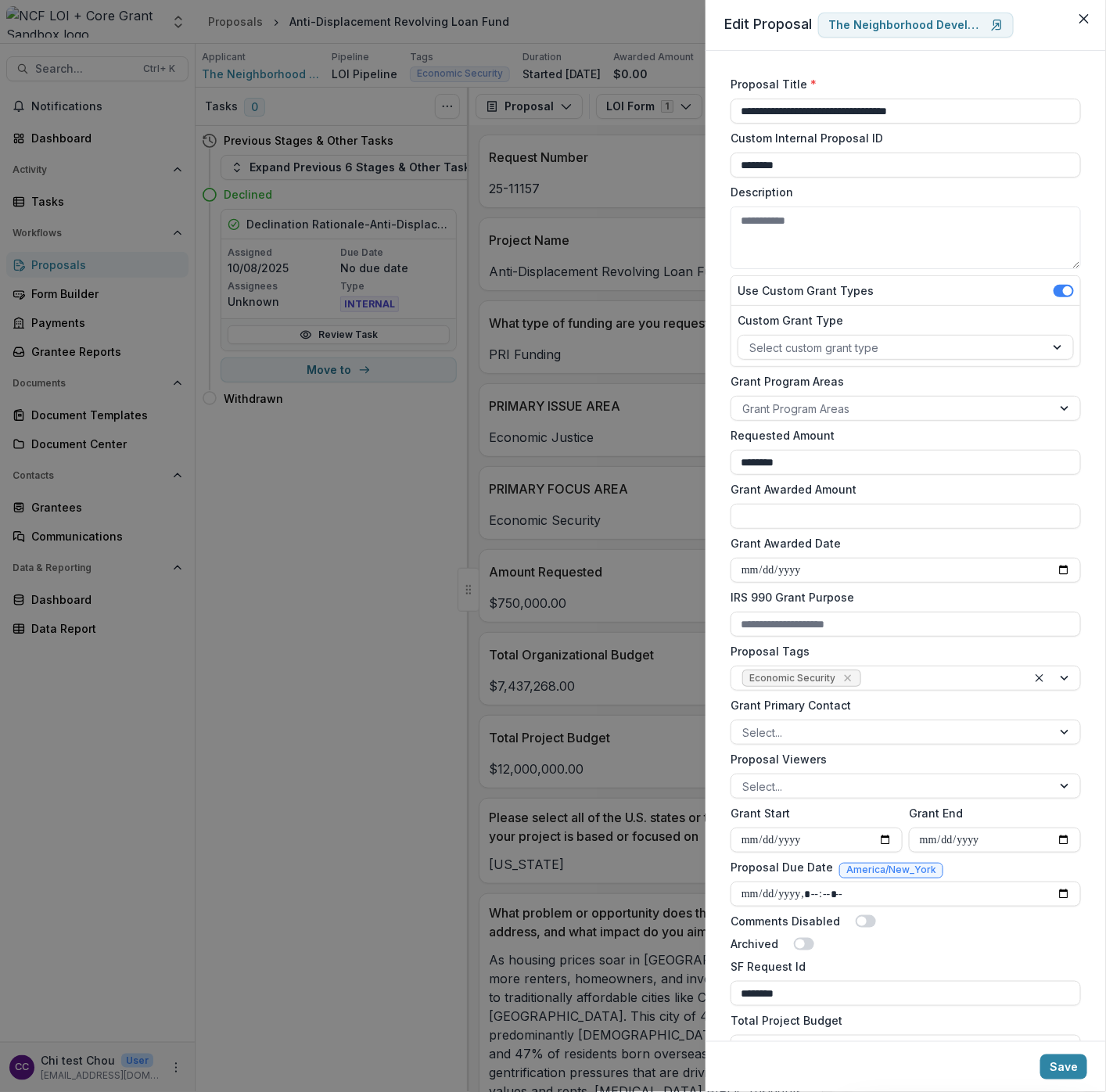
click at [291, 1066] on div "**********" at bounding box center [553, 546] width 1106 height 1092
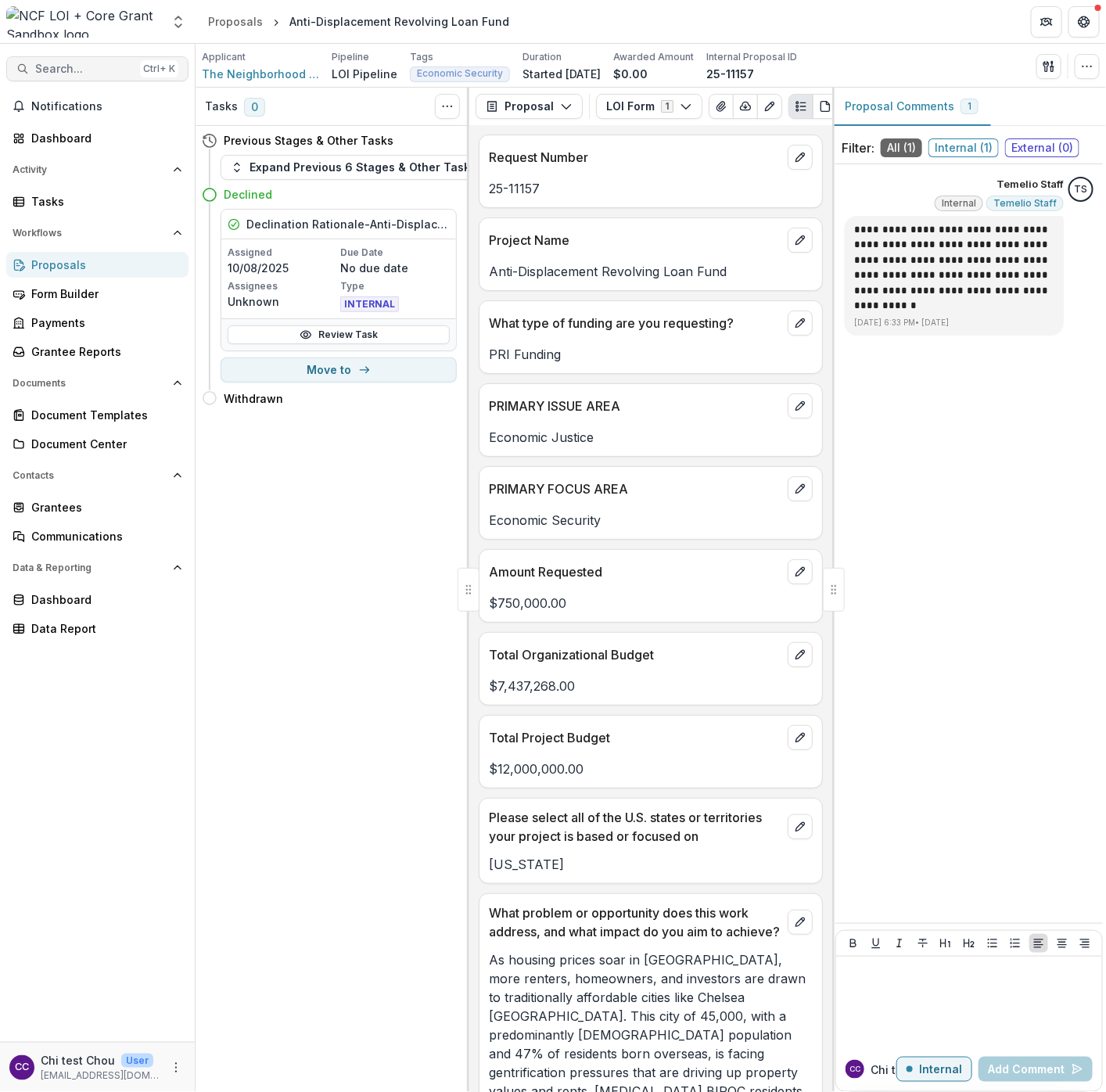
click at [75, 62] on span "Search..." at bounding box center [84, 69] width 98 height 14
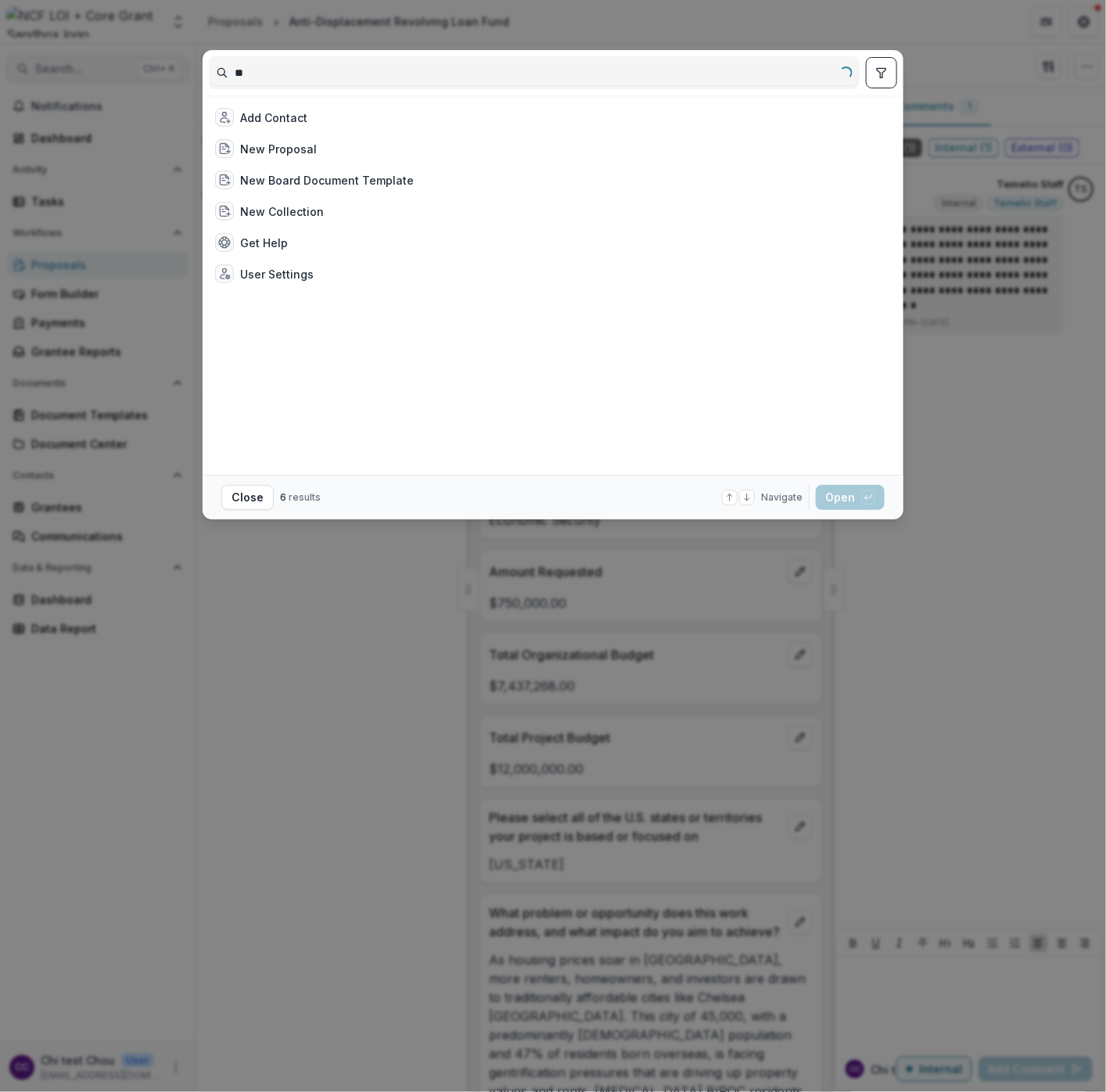
type input "*"
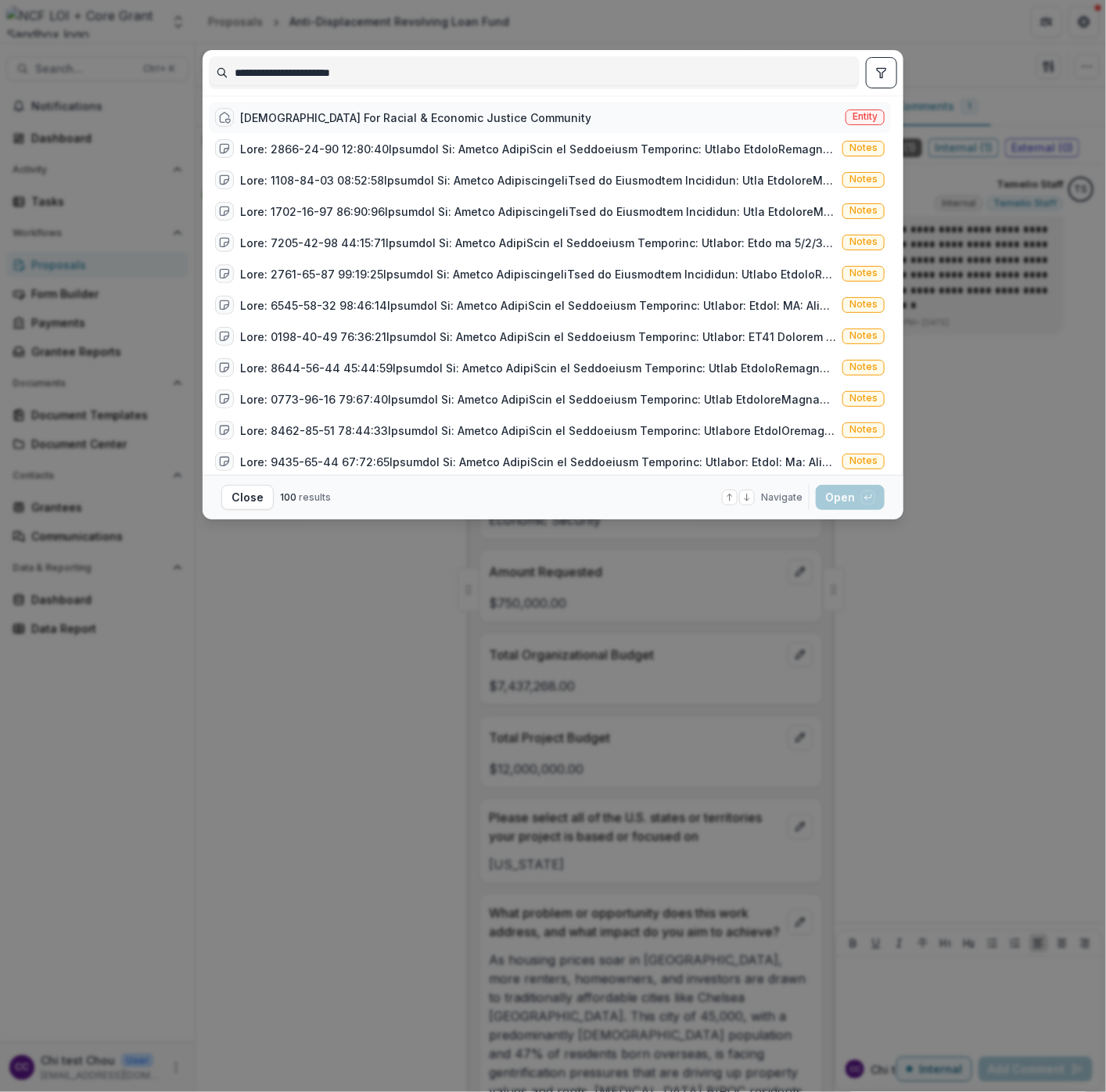
type input "**********"
click at [859, 120] on span "Entity" at bounding box center [865, 116] width 25 height 11
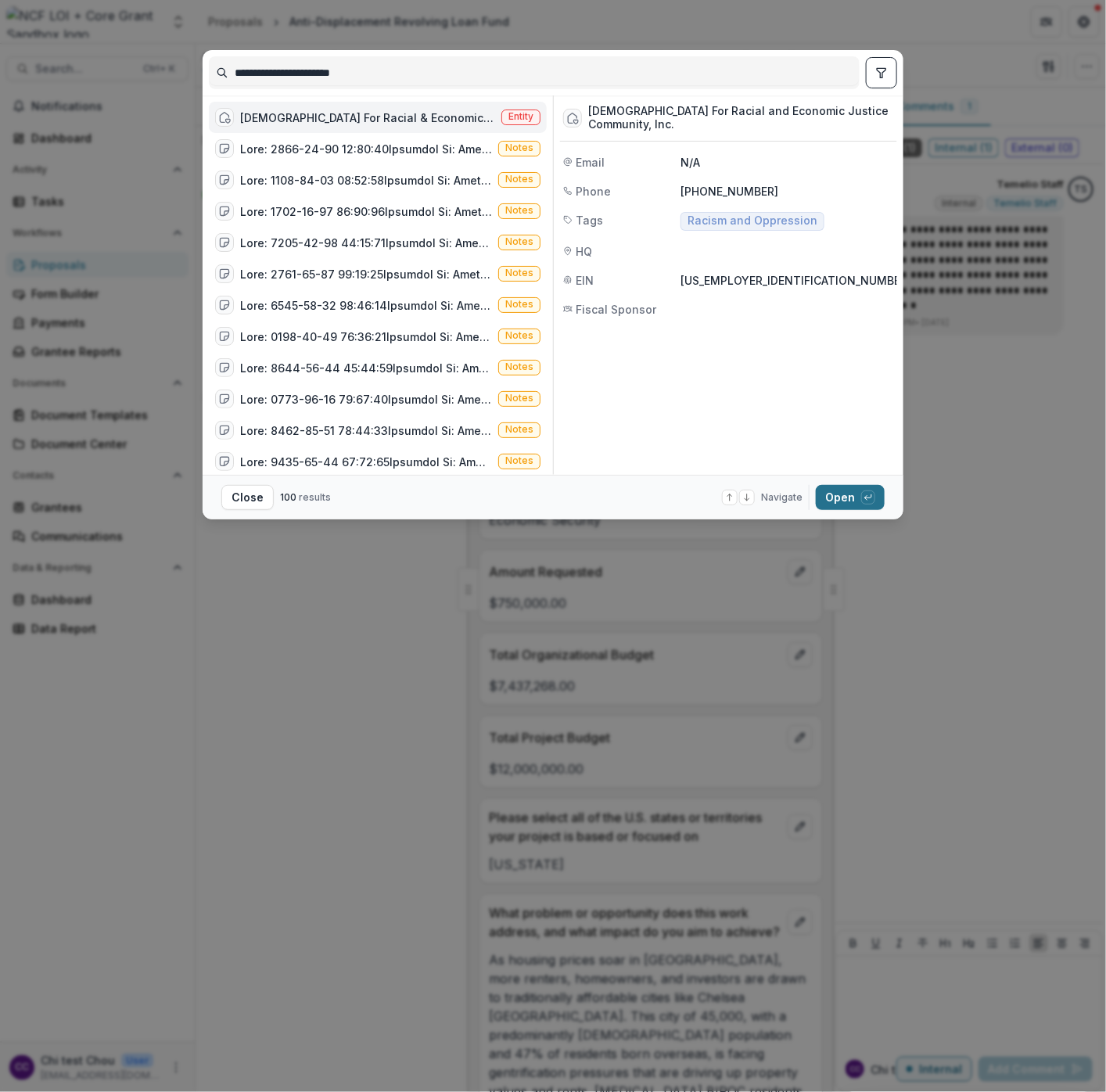
click at [861, 498] on div "button" at bounding box center [868, 498] width 14 height 14
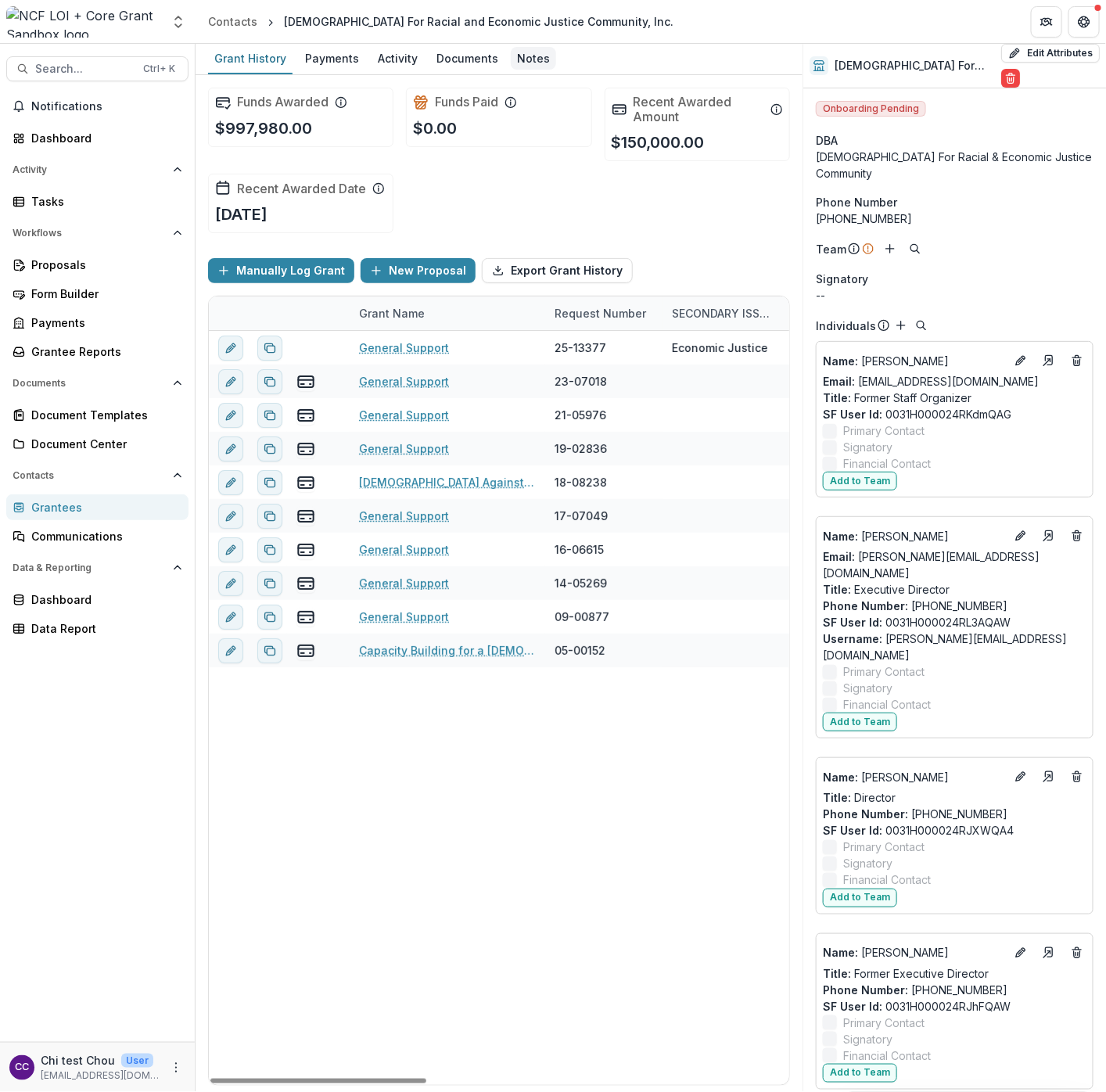
click at [516, 59] on div "Notes" at bounding box center [533, 58] width 45 height 23
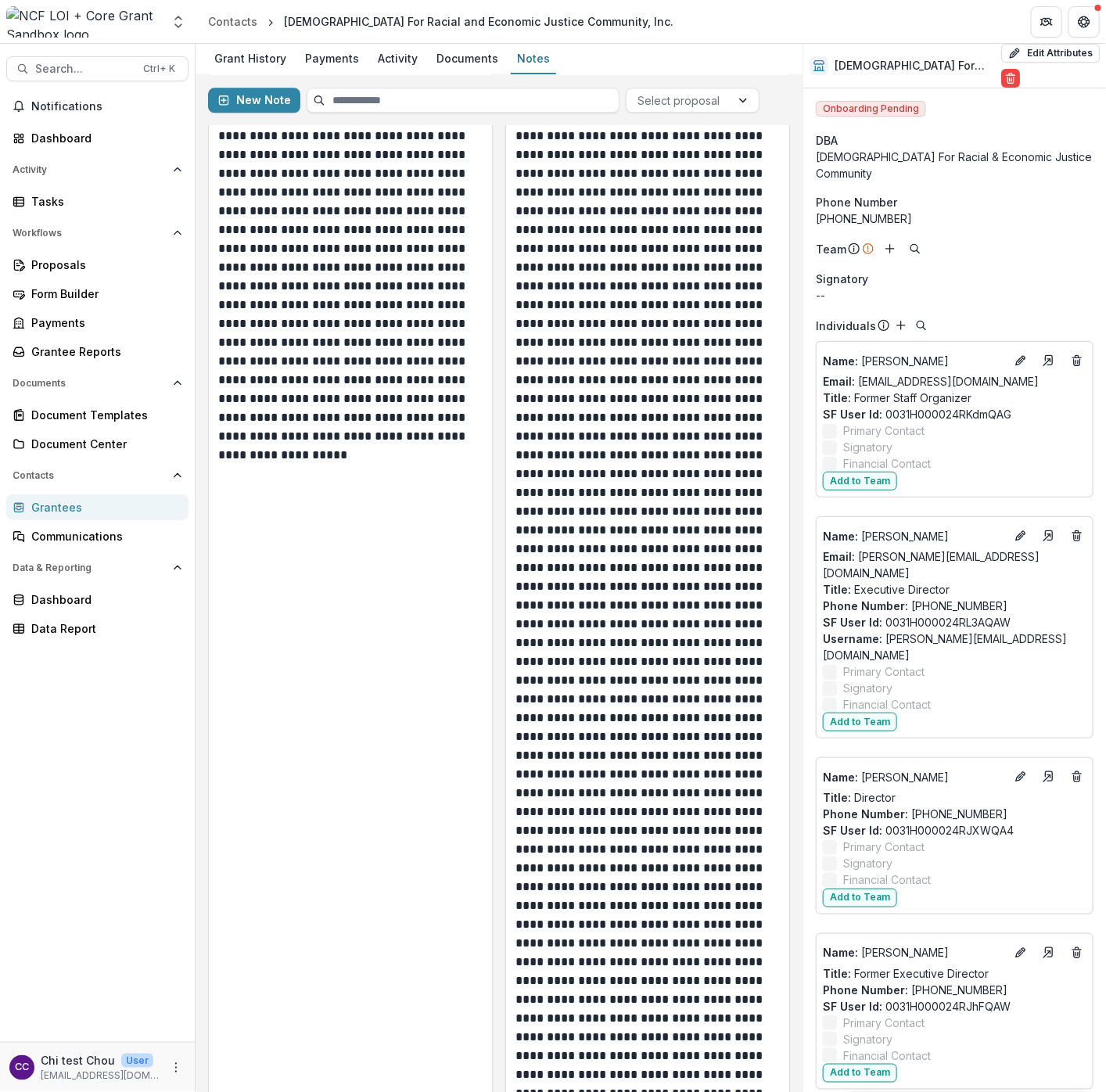
scroll to position [8212, 0]
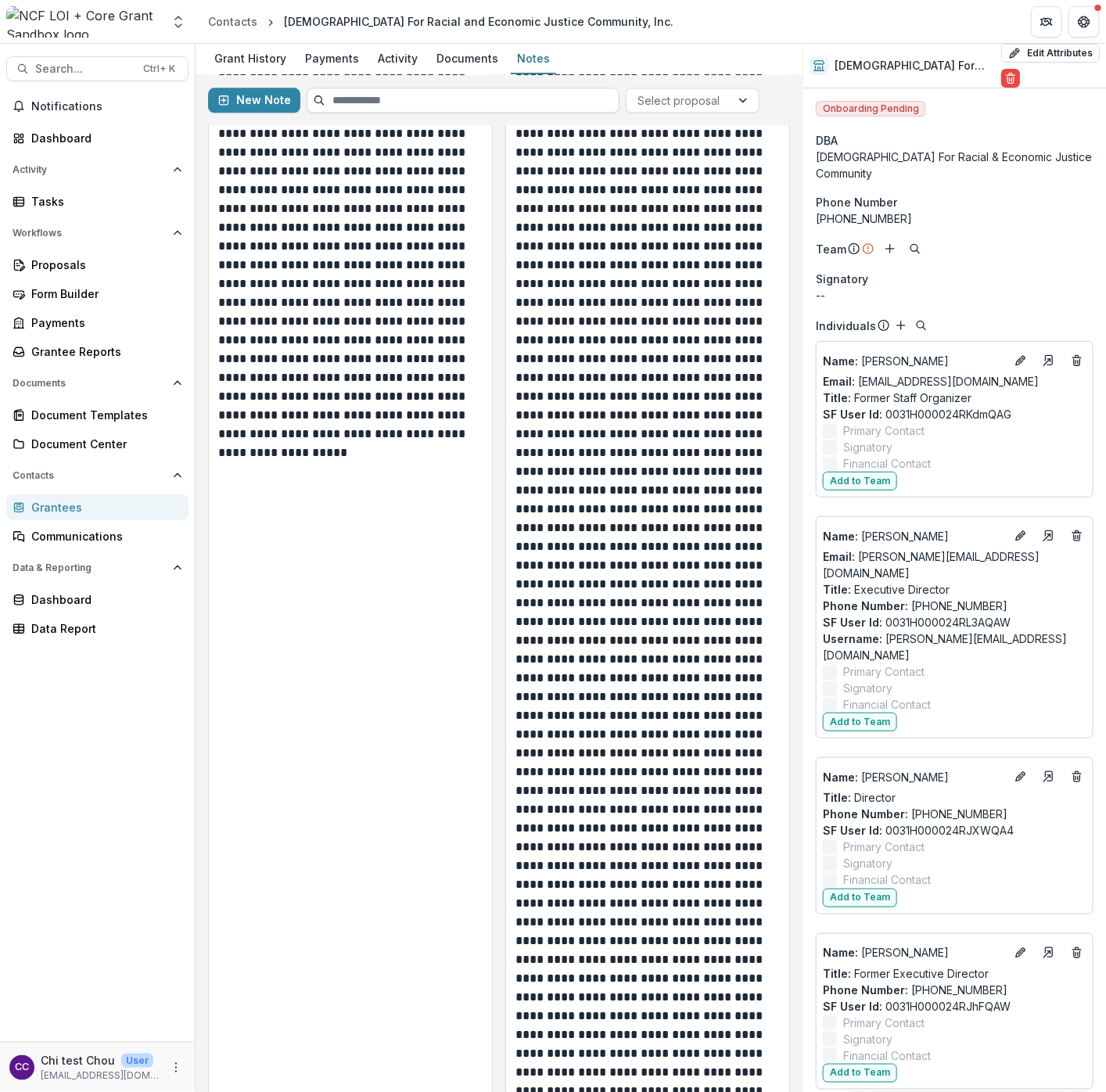
click at [380, 97] on input at bounding box center [462, 100] width 313 height 25
paste input "**********"
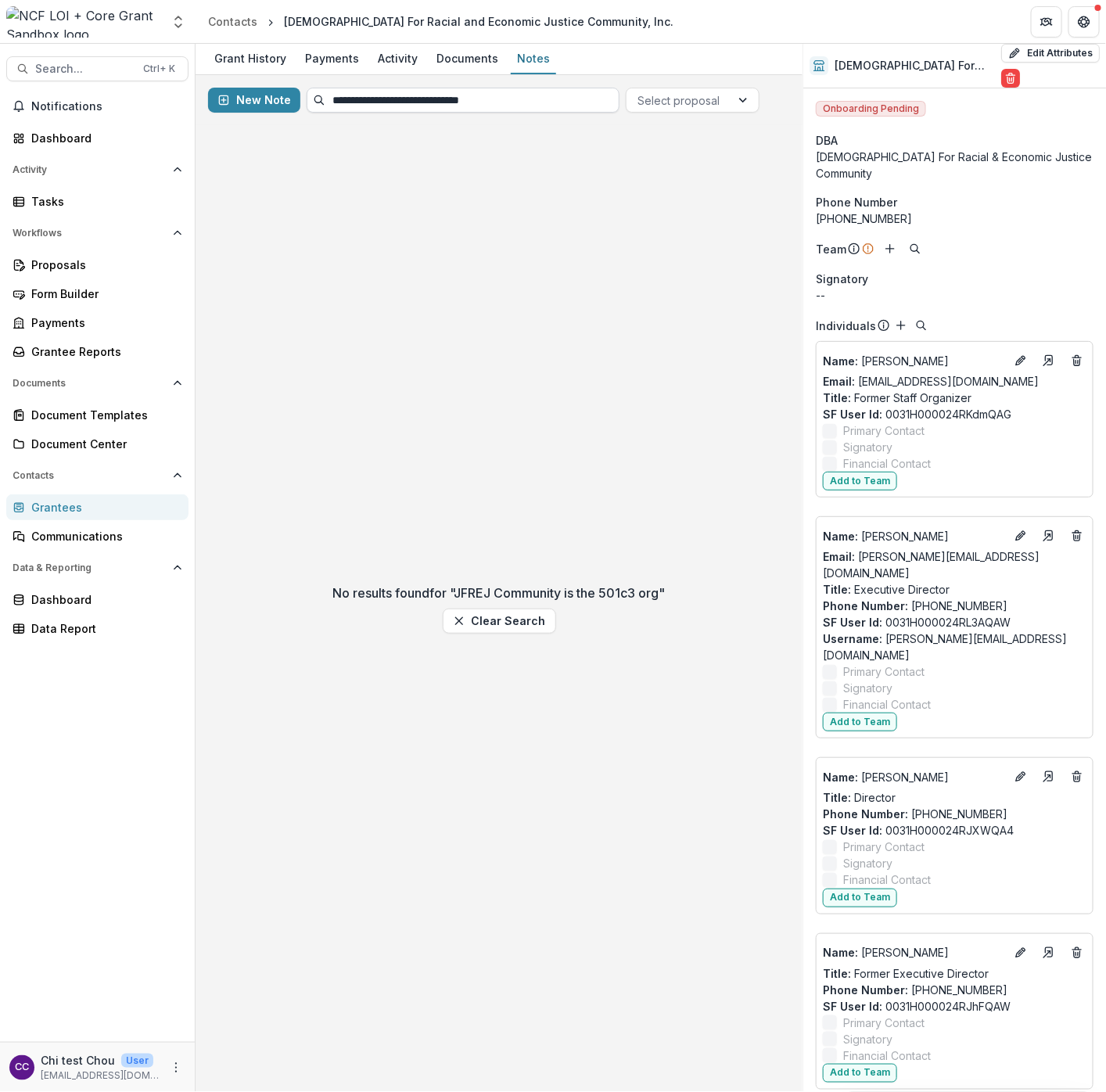
scroll to position [0, 0]
type input "**********"
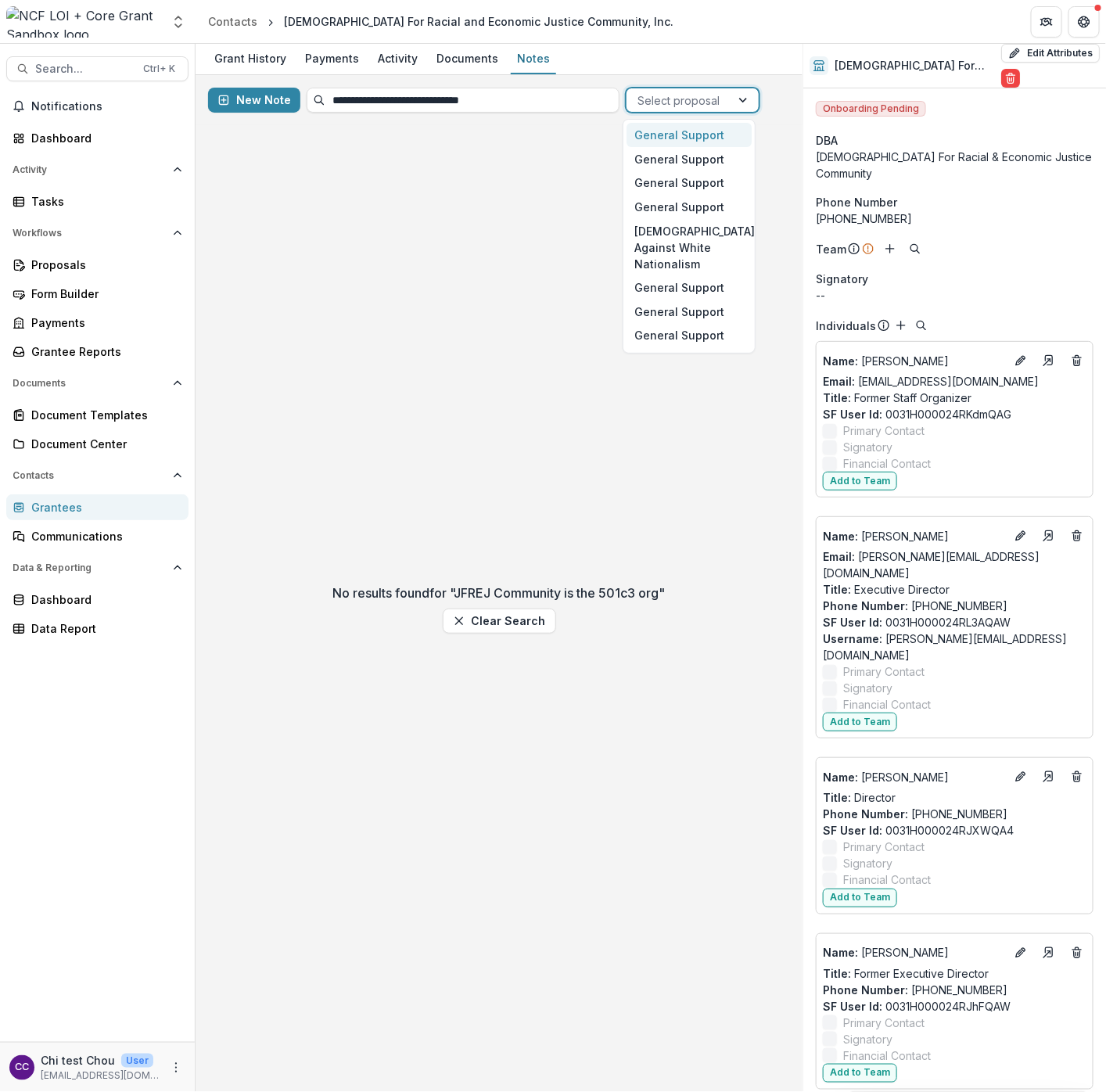
click at [673, 101] on div at bounding box center [678, 101] width 82 height 20
click at [514, 172] on div "No results found for "JFREJ Community is the 501c3 org" Clear Search" at bounding box center [498, 609] width 607 height 967
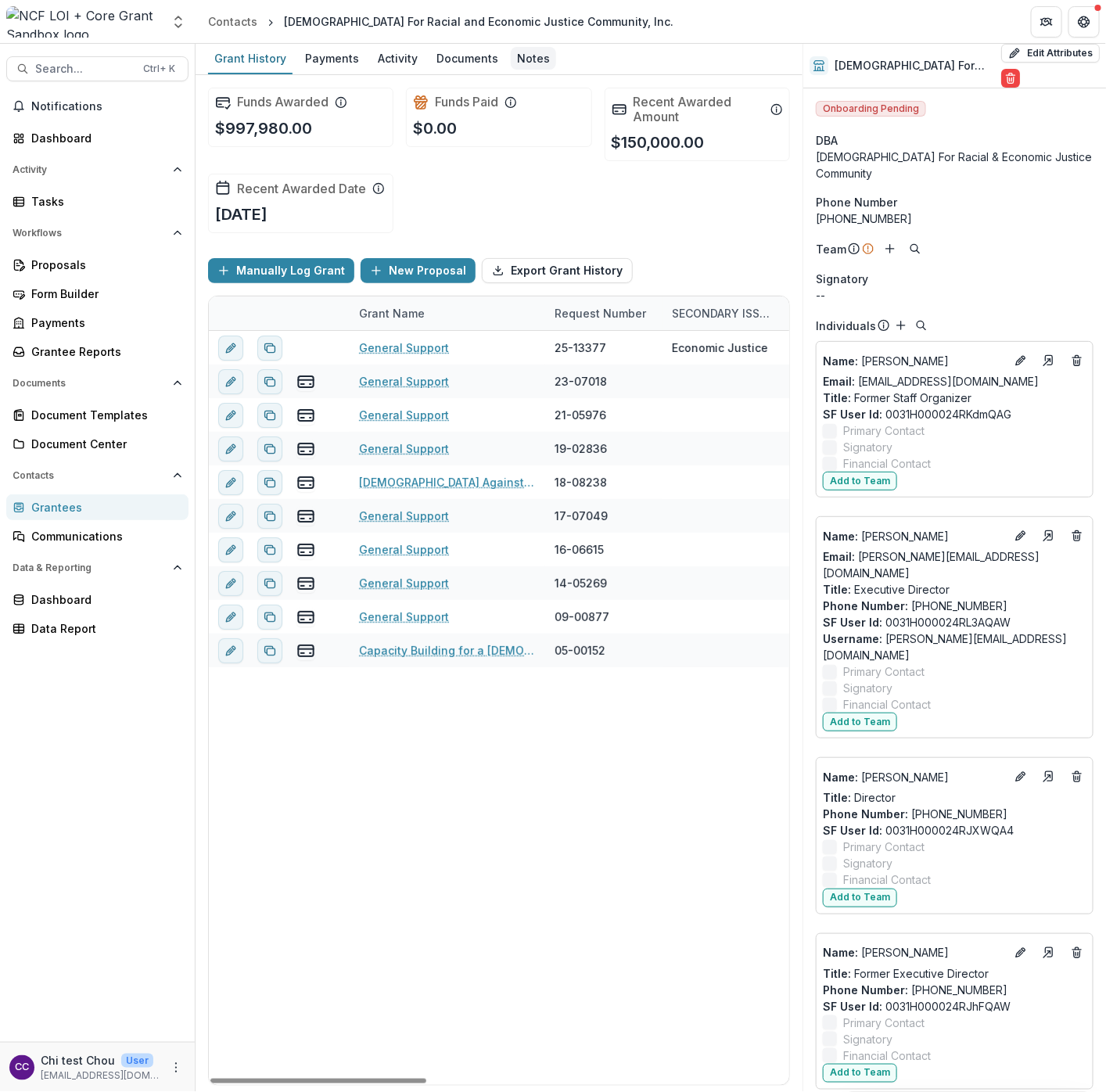
click at [518, 61] on div "Notes" at bounding box center [533, 58] width 45 height 23
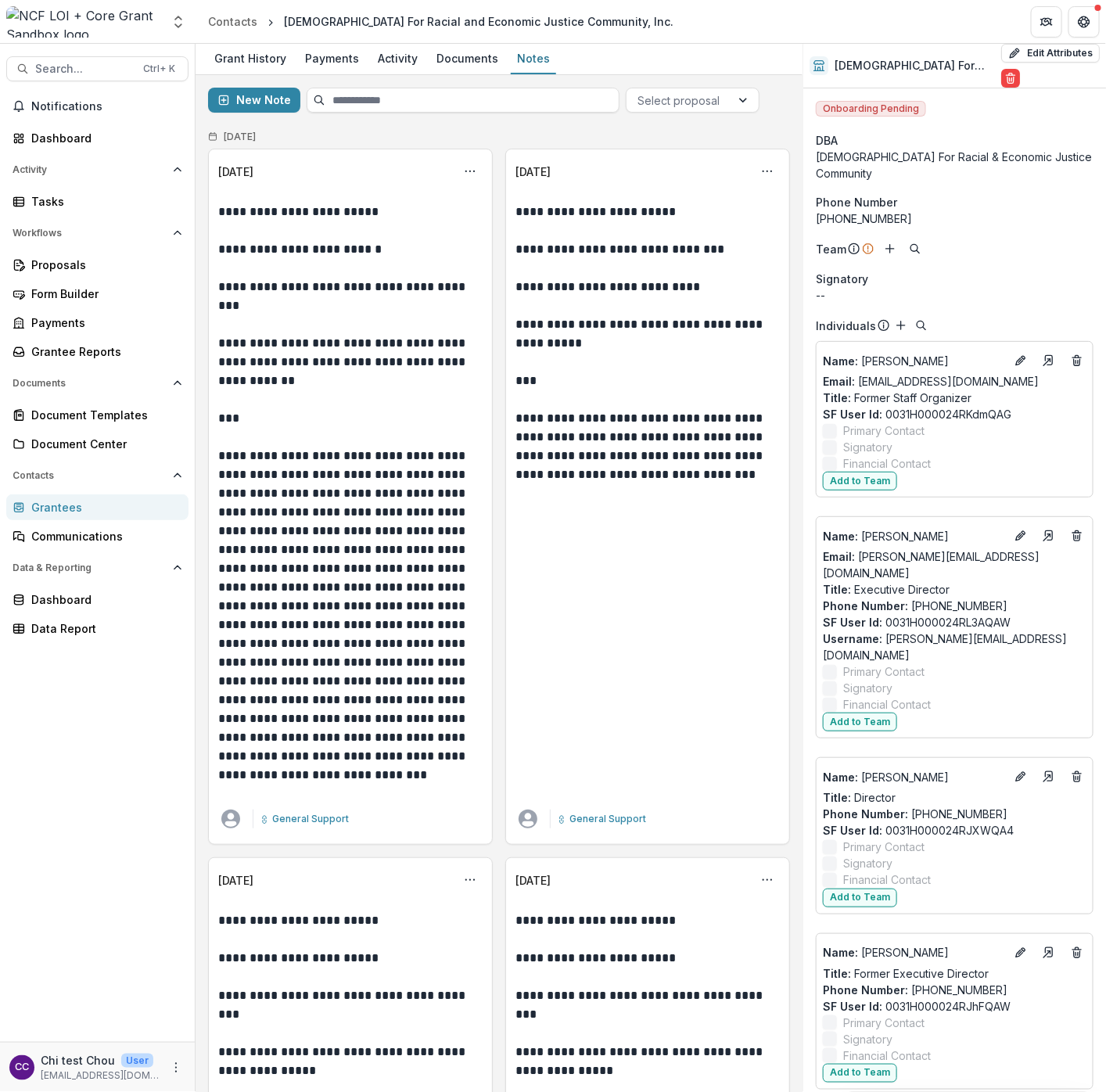
click at [320, 59] on div "Payments" at bounding box center [332, 58] width 67 height 23
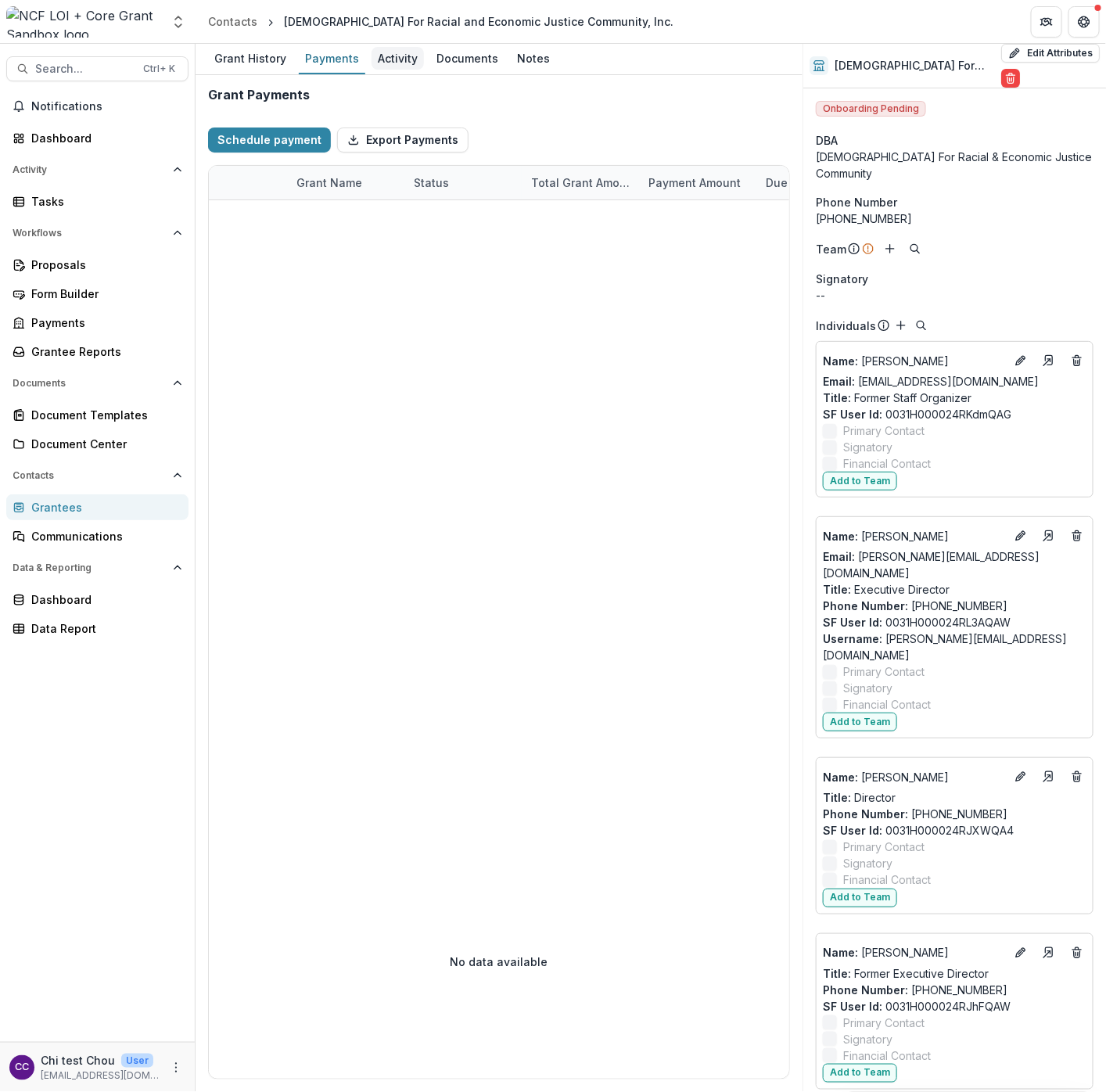
click at [402, 66] on div "Activity" at bounding box center [398, 58] width 52 height 23
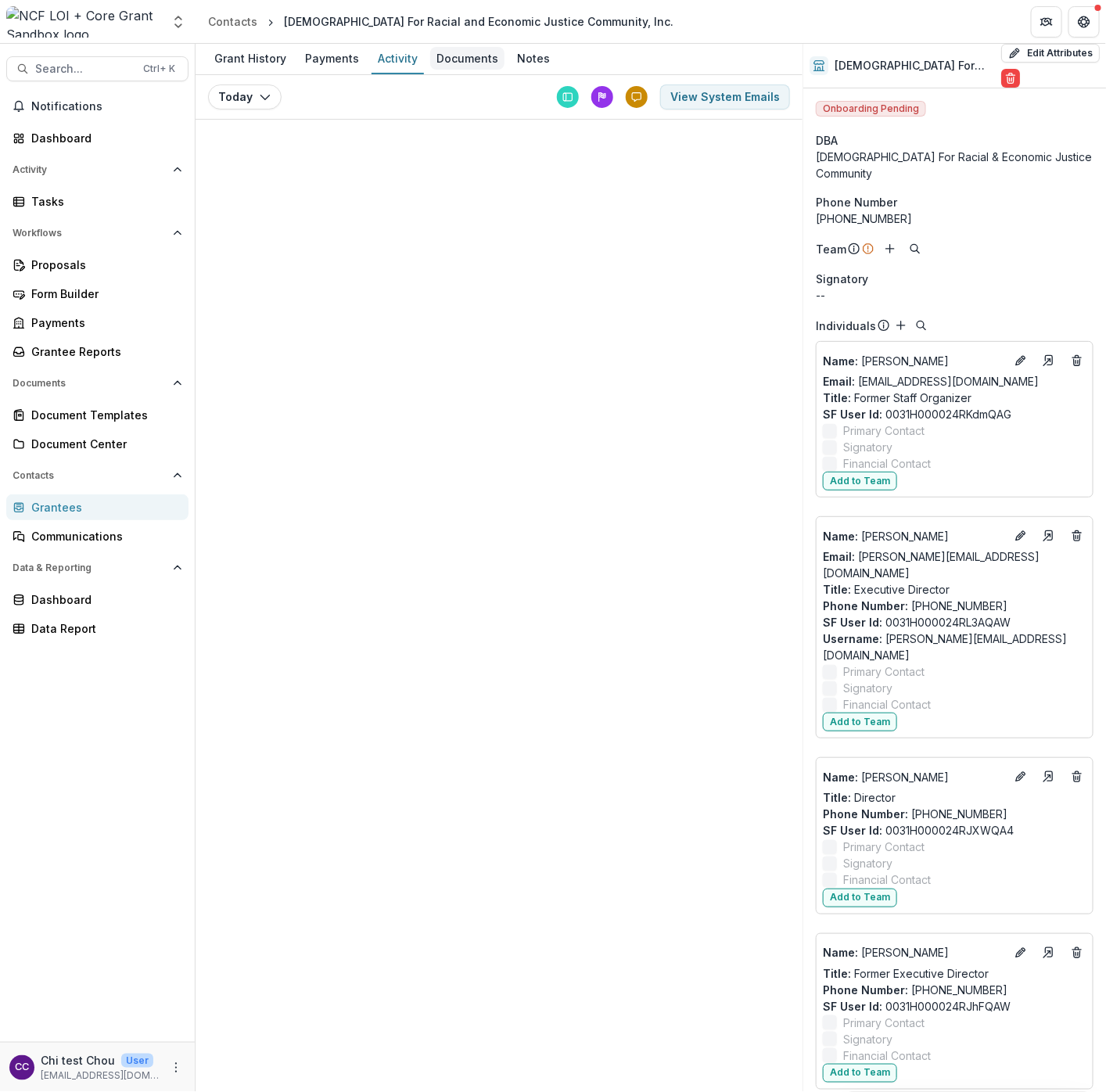
click at [480, 61] on div "Documents" at bounding box center [467, 58] width 74 height 23
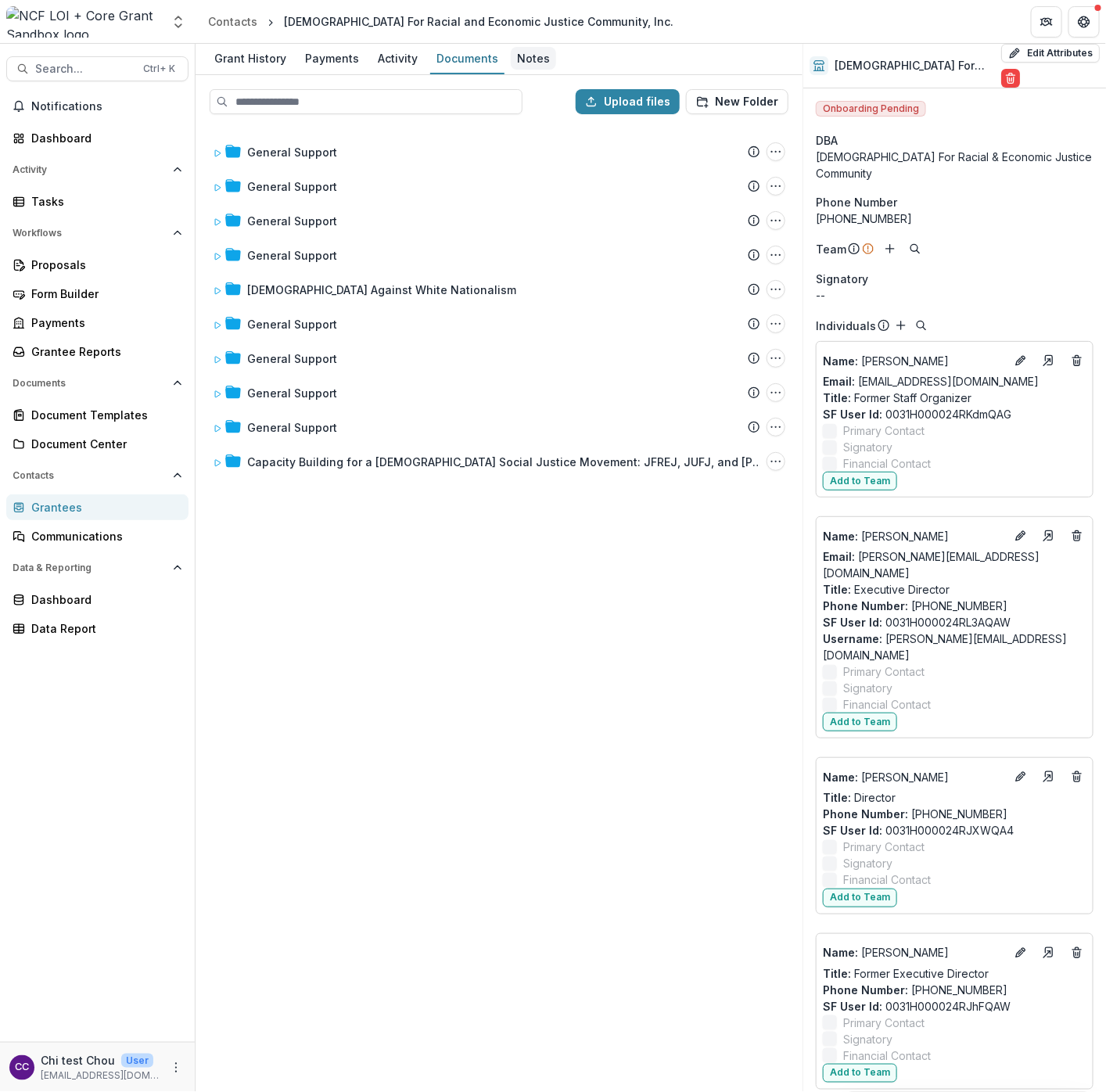
click at [531, 54] on div "Notes" at bounding box center [533, 58] width 45 height 23
